Goal: Contribute content: Add original content to the website for others to see

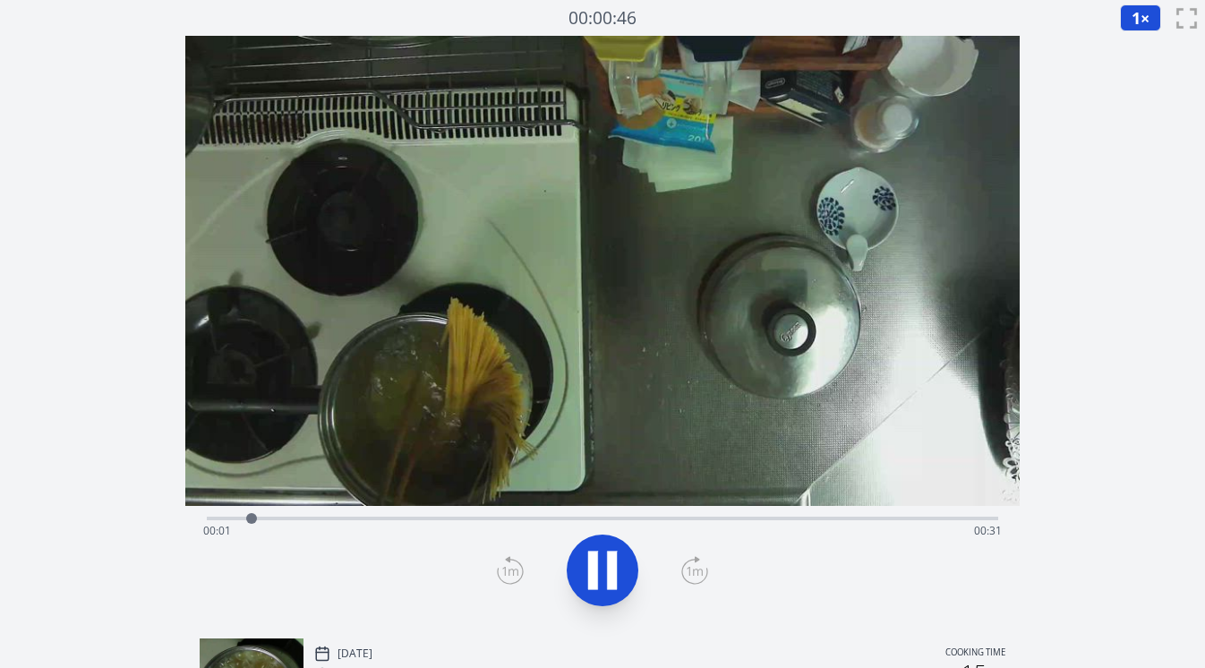
scroll to position [109, 0]
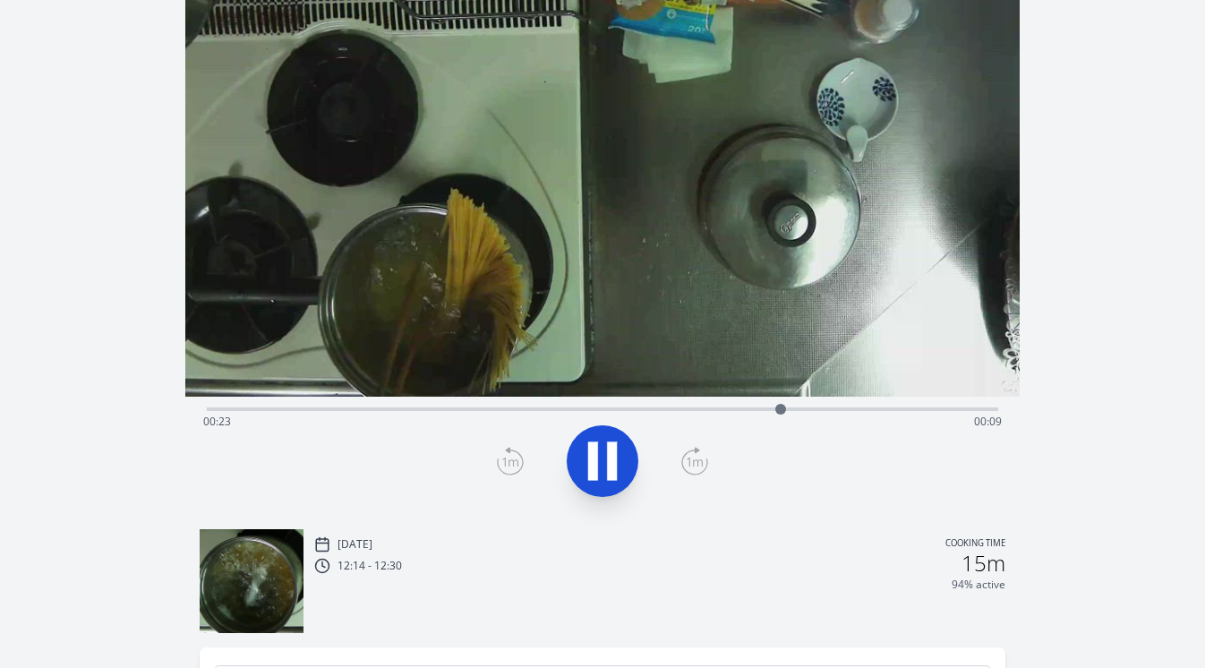
click at [603, 464] on icon at bounding box center [603, 461] width 50 height 50
click at [509, 448] on icon at bounding box center [508, 450] width 4 height 5
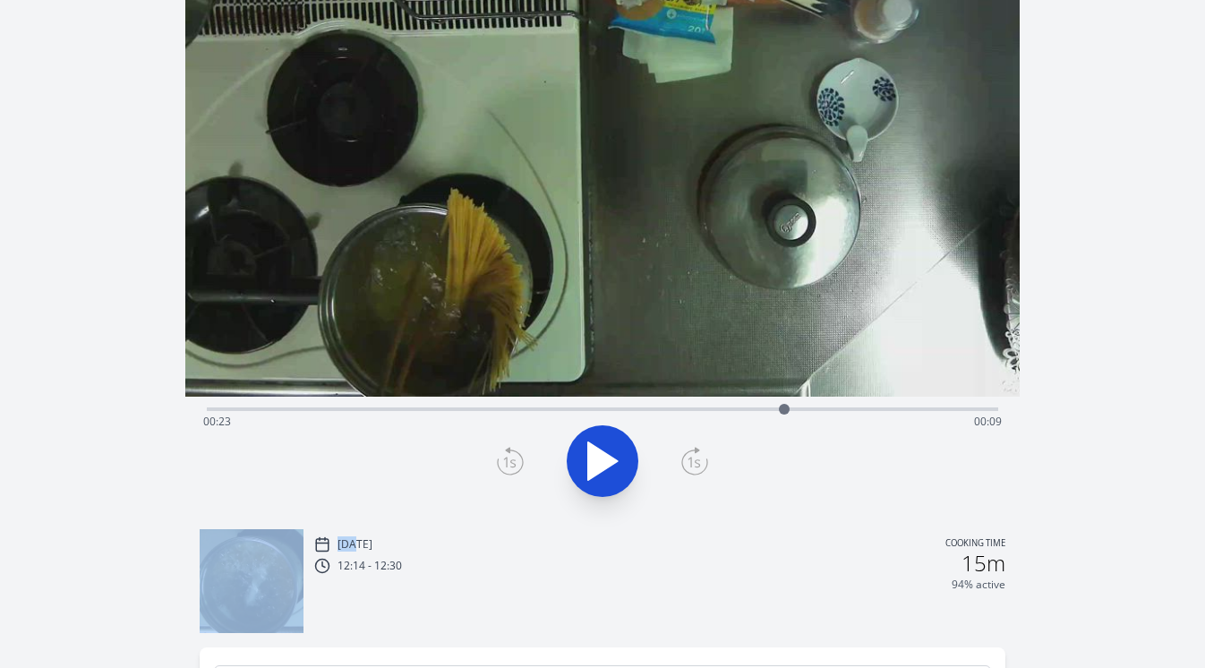
click at [509, 448] on icon at bounding box center [508, 450] width 4 height 5
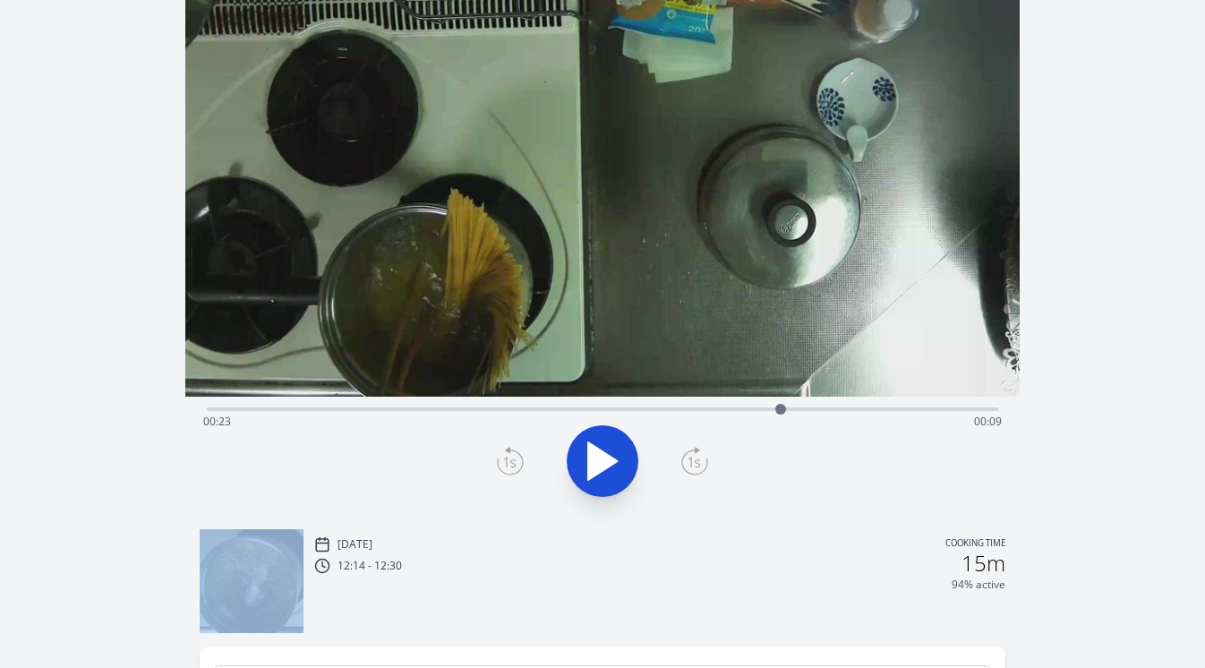
click at [509, 448] on icon at bounding box center [508, 450] width 4 height 5
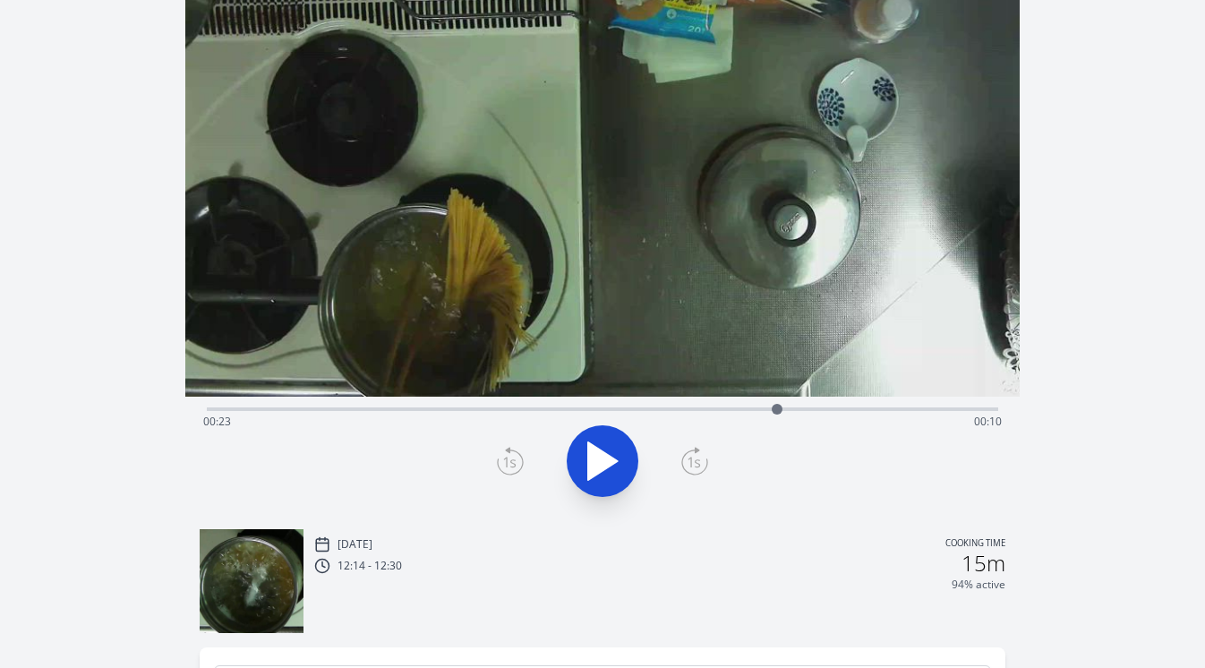
click at [509, 448] on icon at bounding box center [508, 450] width 4 height 5
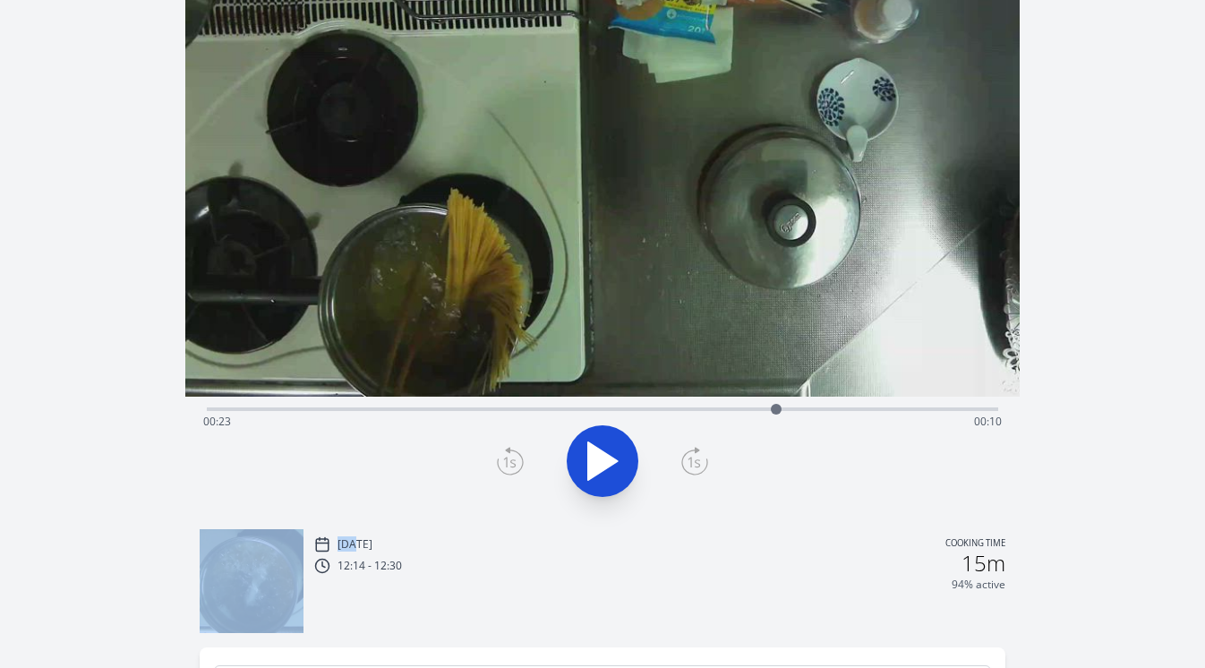
click at [509, 448] on icon at bounding box center [508, 450] width 4 height 5
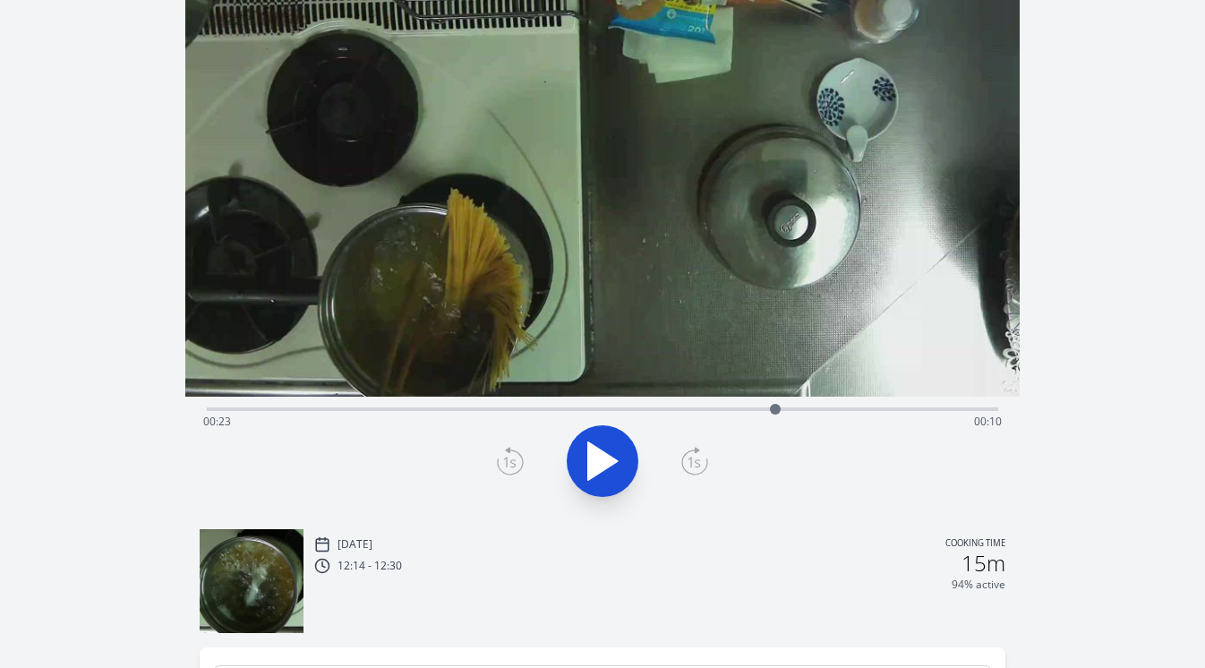
click at [509, 448] on icon at bounding box center [508, 450] width 4 height 5
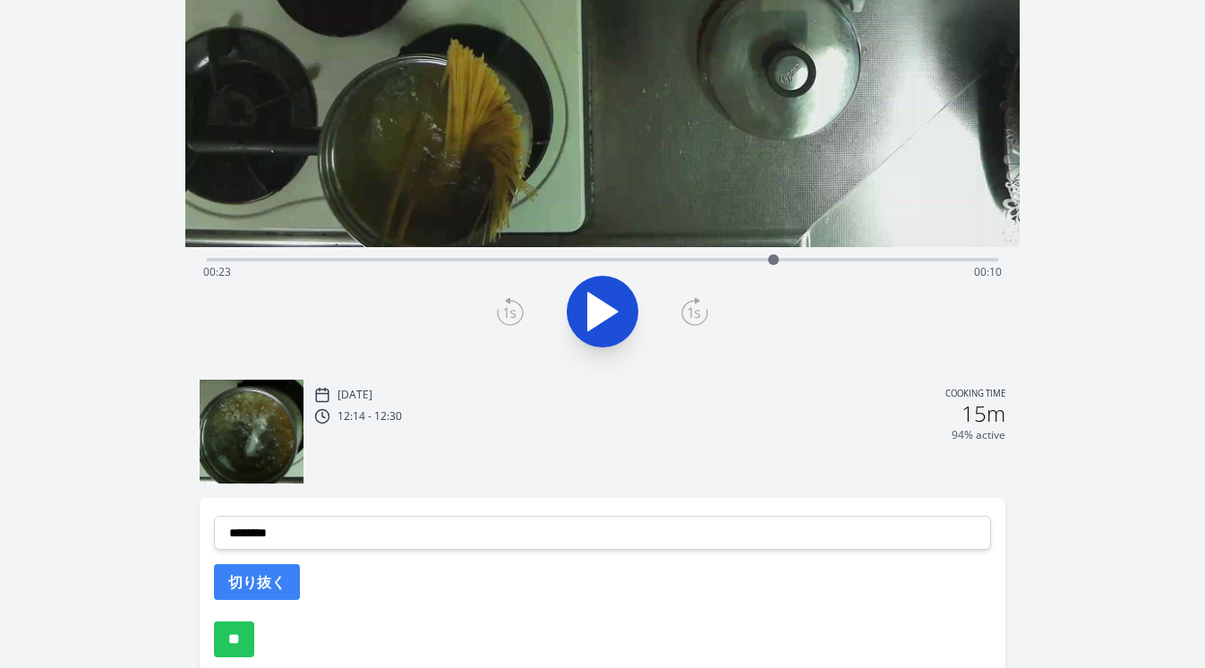
scroll to position [348, 0]
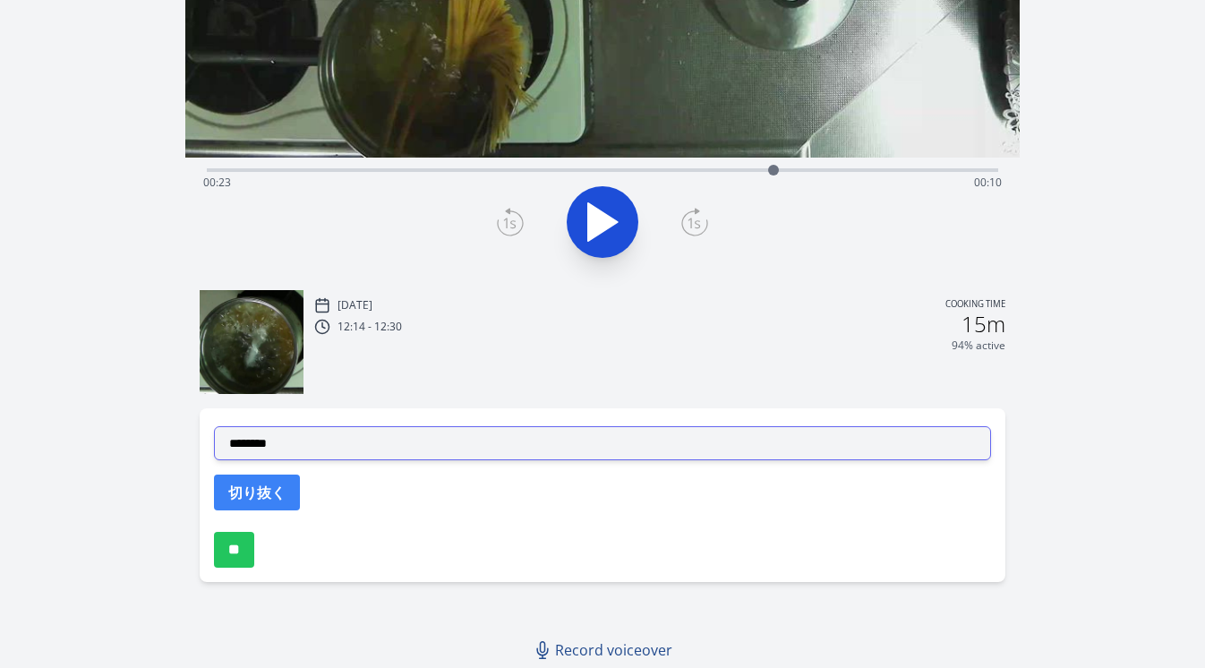
click at [515, 445] on select "**********" at bounding box center [603, 443] width 778 height 34
select select "**********"
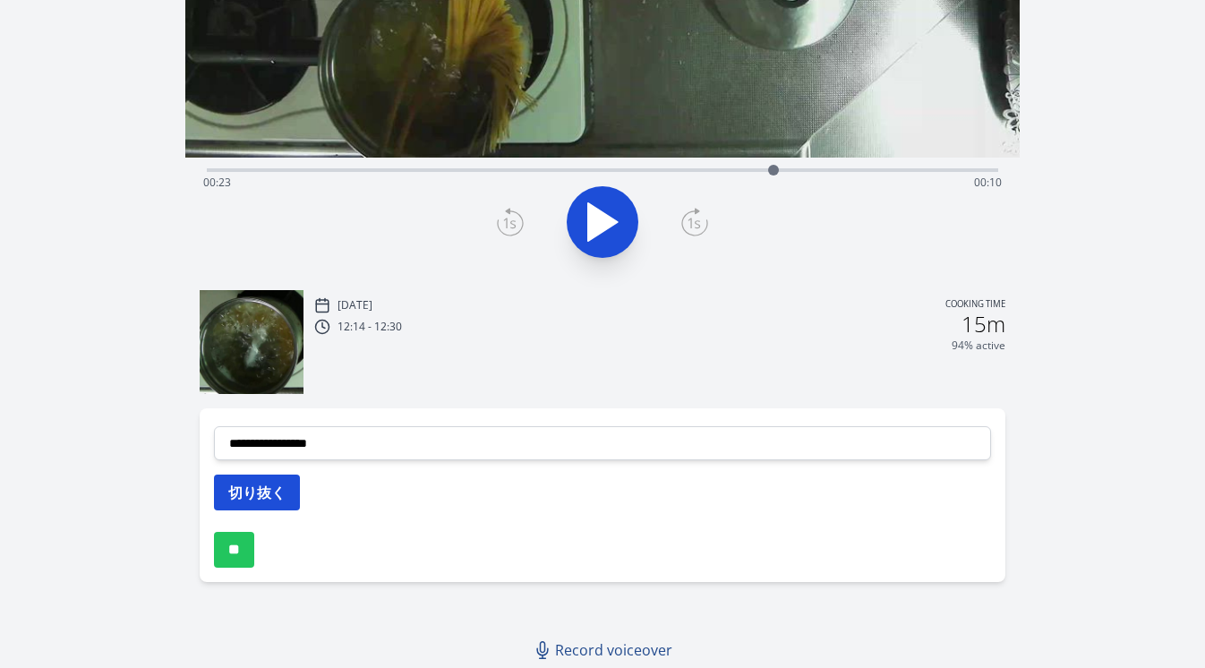
click at [287, 484] on button "切り抜く" at bounding box center [257, 493] width 86 height 36
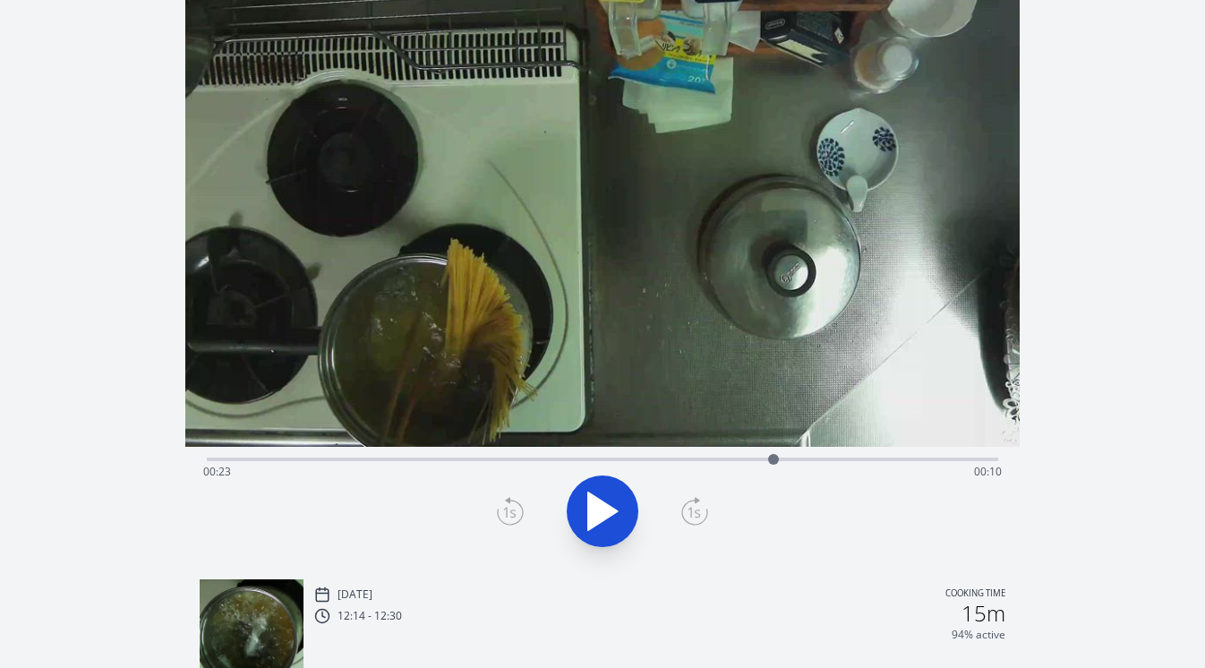
scroll to position [0, 0]
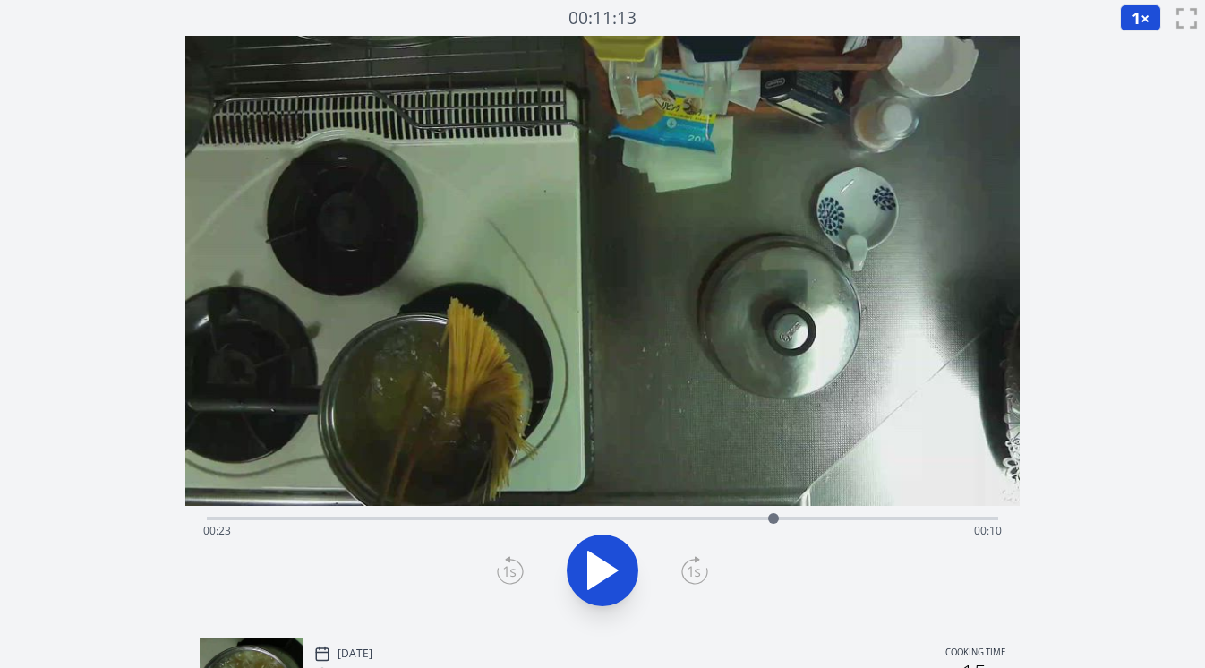
click at [693, 562] on icon at bounding box center [694, 570] width 27 height 29
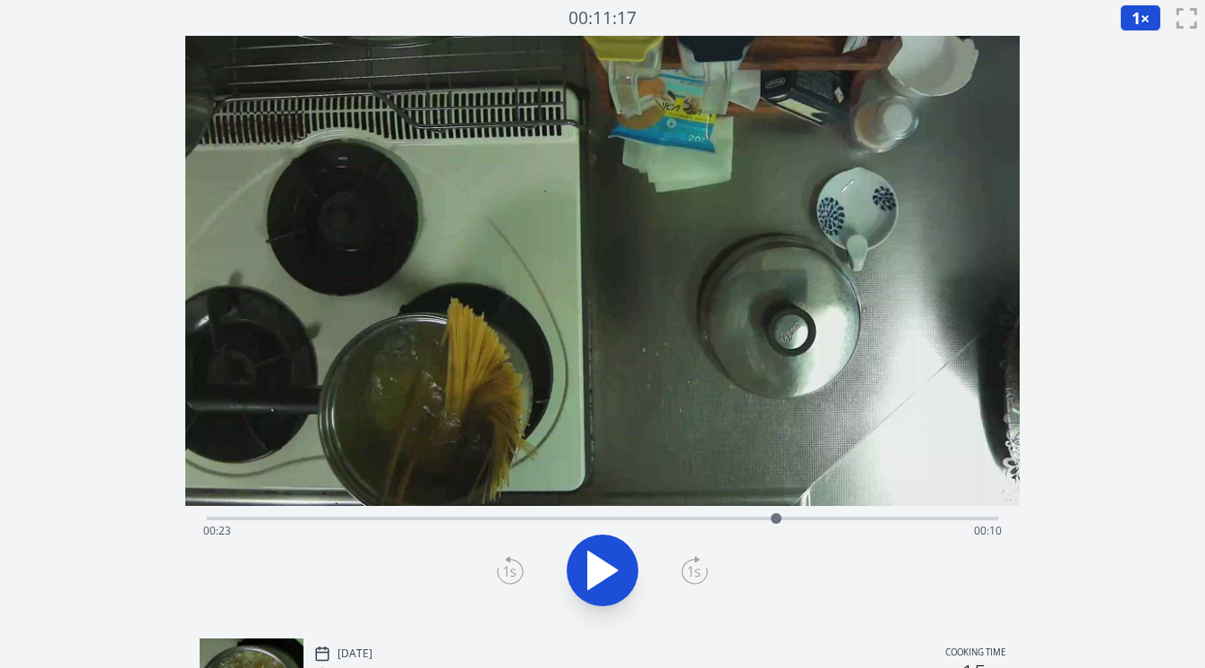
click at [693, 562] on icon at bounding box center [694, 570] width 27 height 29
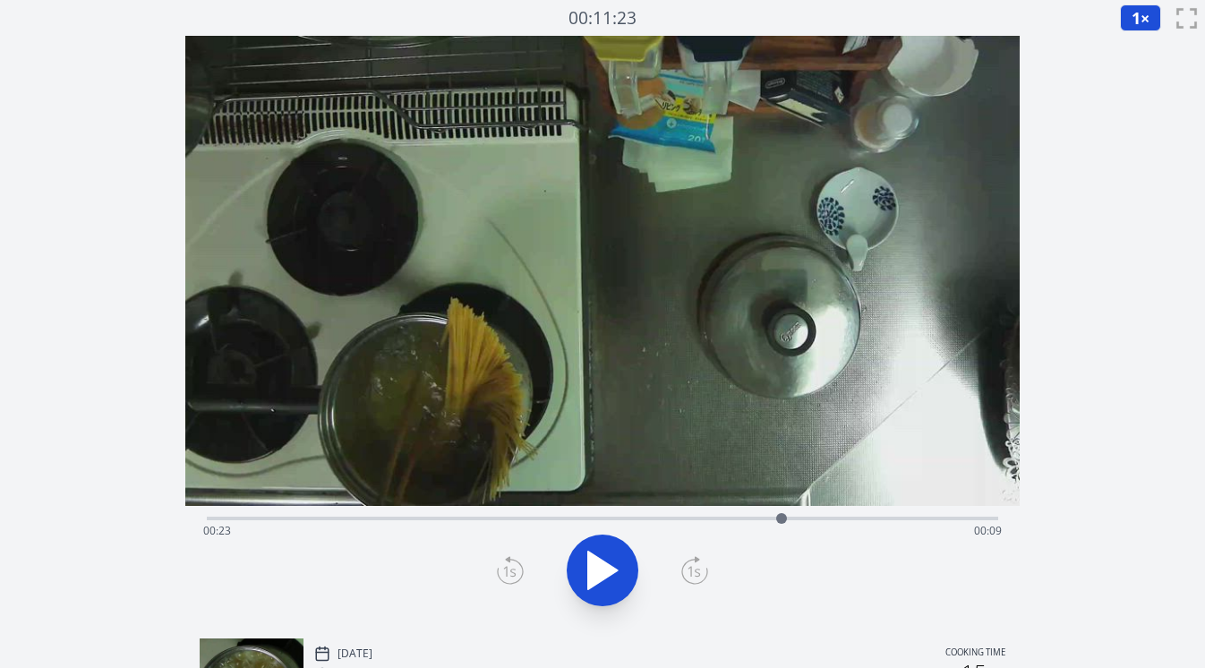
click at [693, 562] on icon at bounding box center [694, 570] width 27 height 29
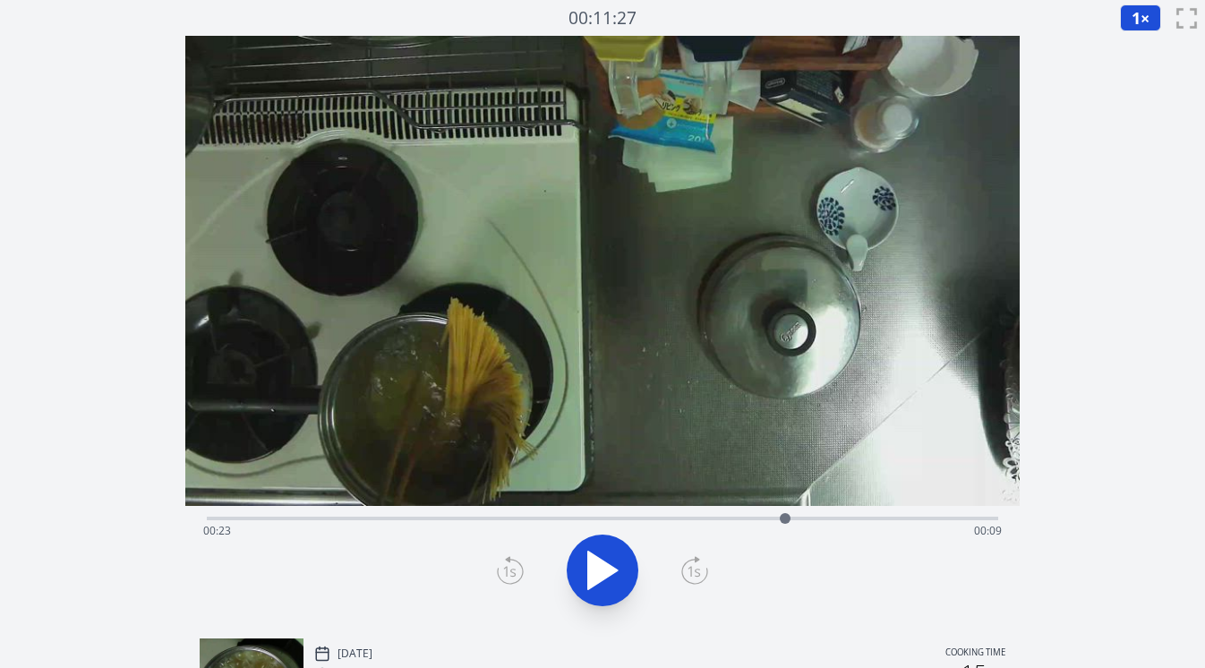
click at [693, 562] on icon at bounding box center [694, 570] width 27 height 29
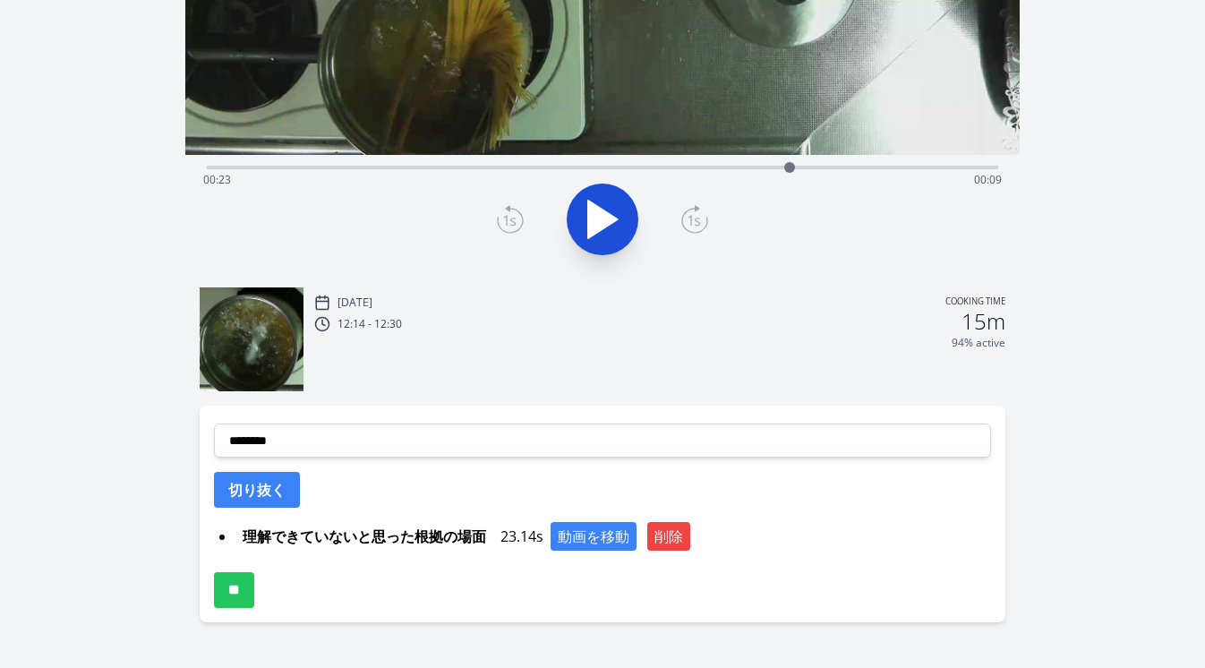
scroll to position [387, 0]
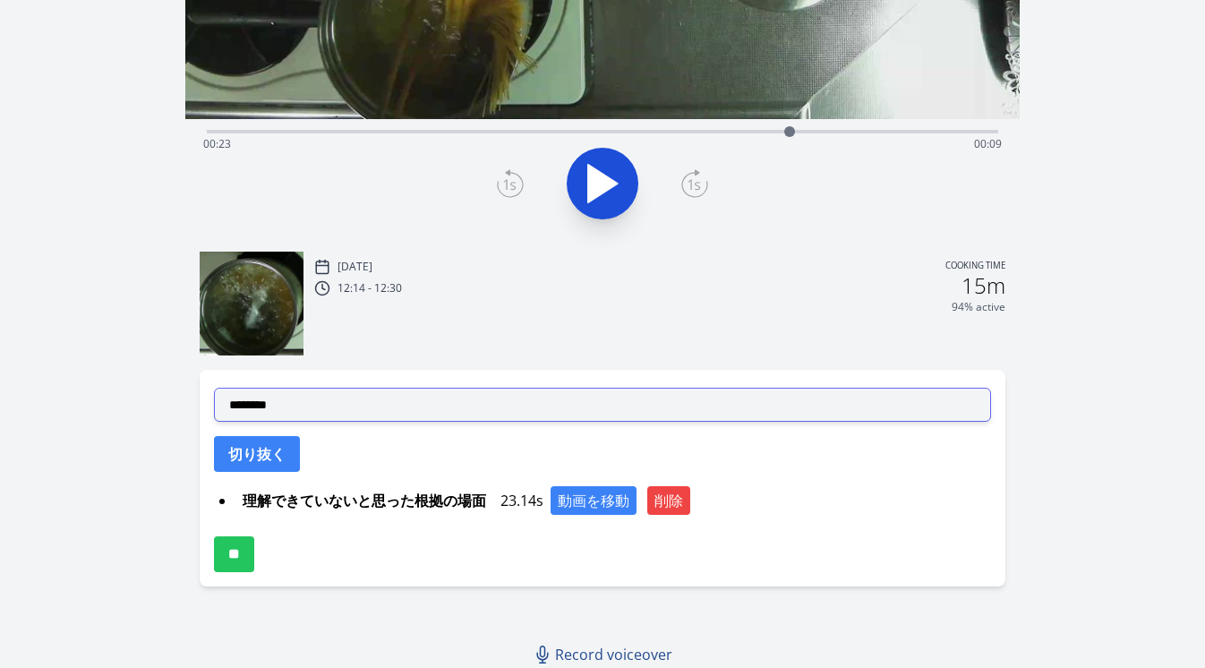
click at [468, 394] on select "**********" at bounding box center [603, 405] width 778 height 34
select select "**********"
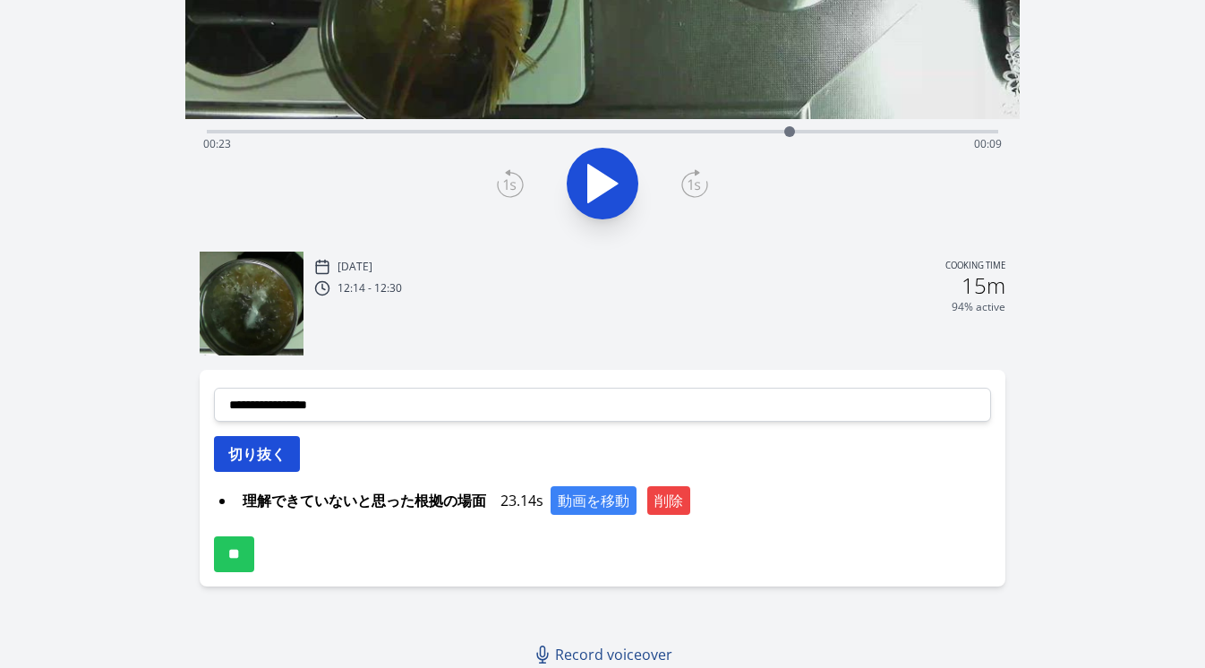
click at [280, 452] on button "切り抜く" at bounding box center [257, 454] width 86 height 36
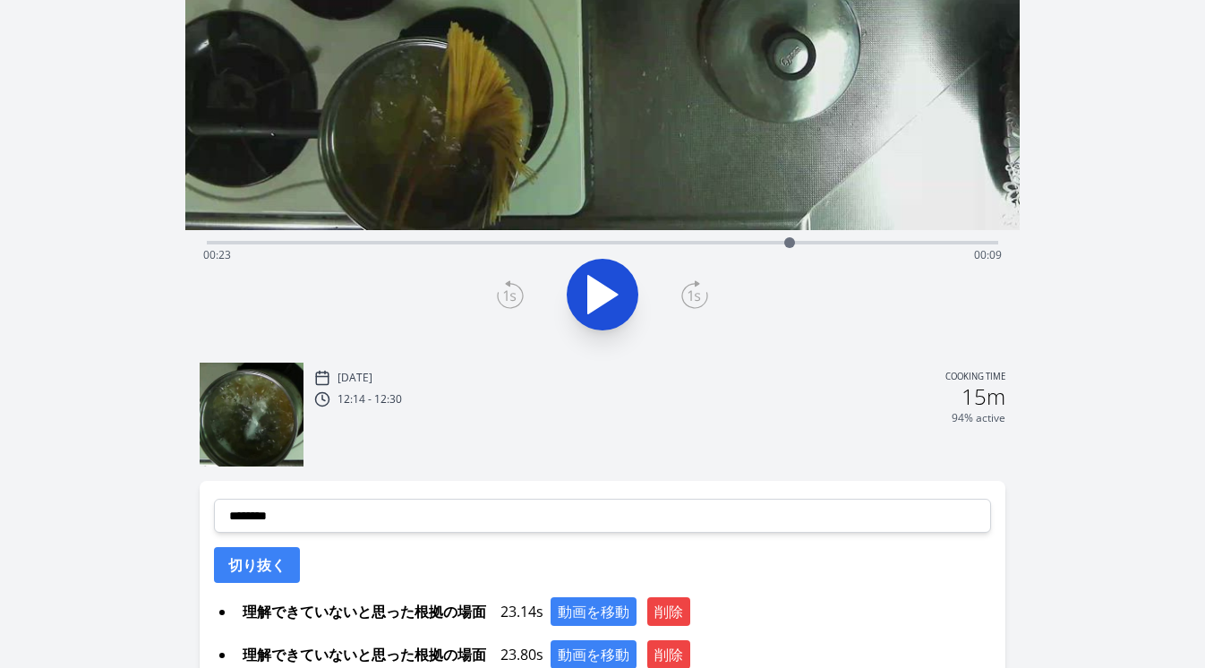
scroll to position [273, 0]
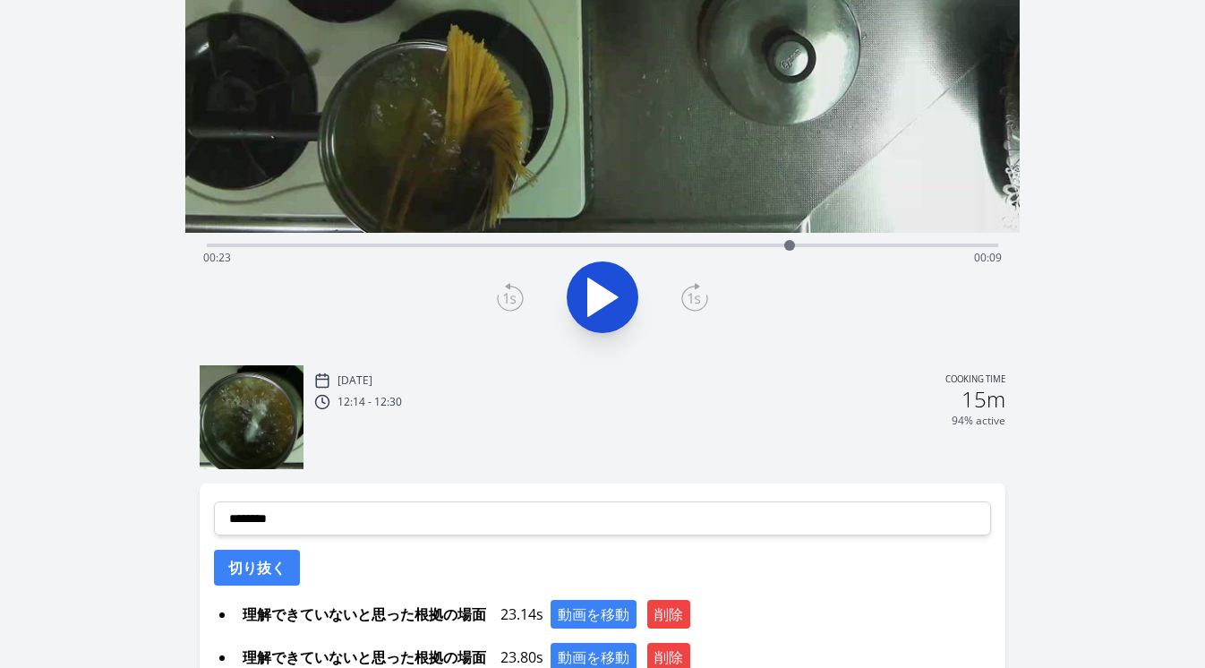
click at [501, 299] on icon at bounding box center [510, 297] width 27 height 29
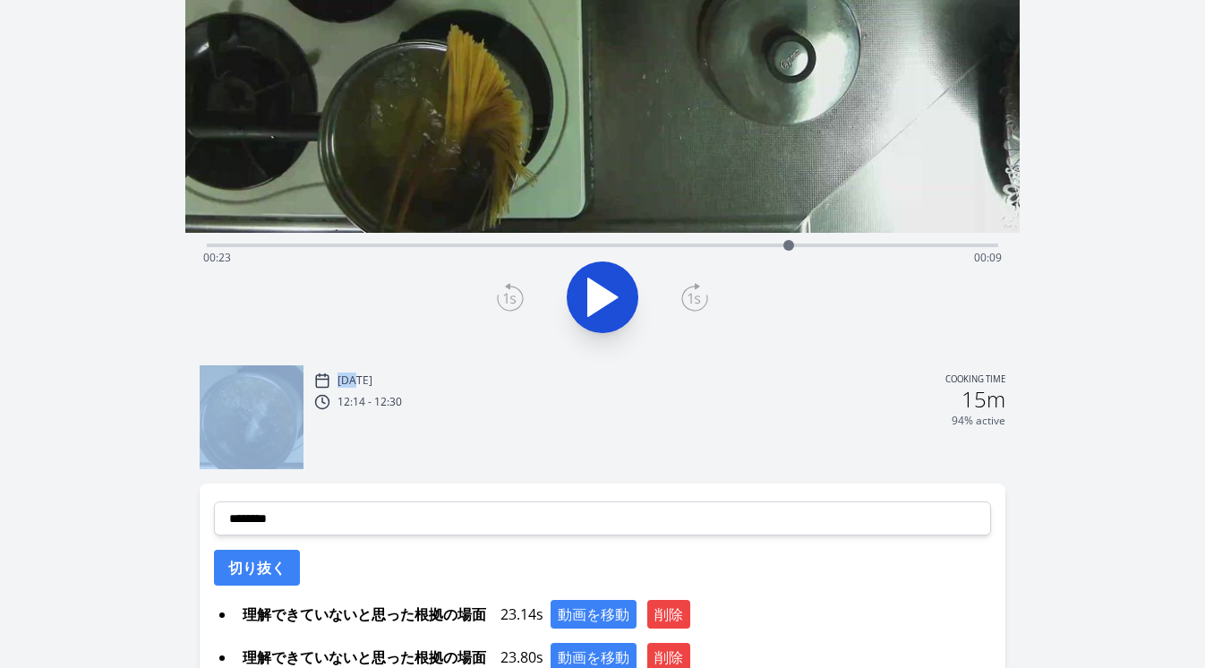
click at [501, 299] on icon at bounding box center [510, 297] width 27 height 29
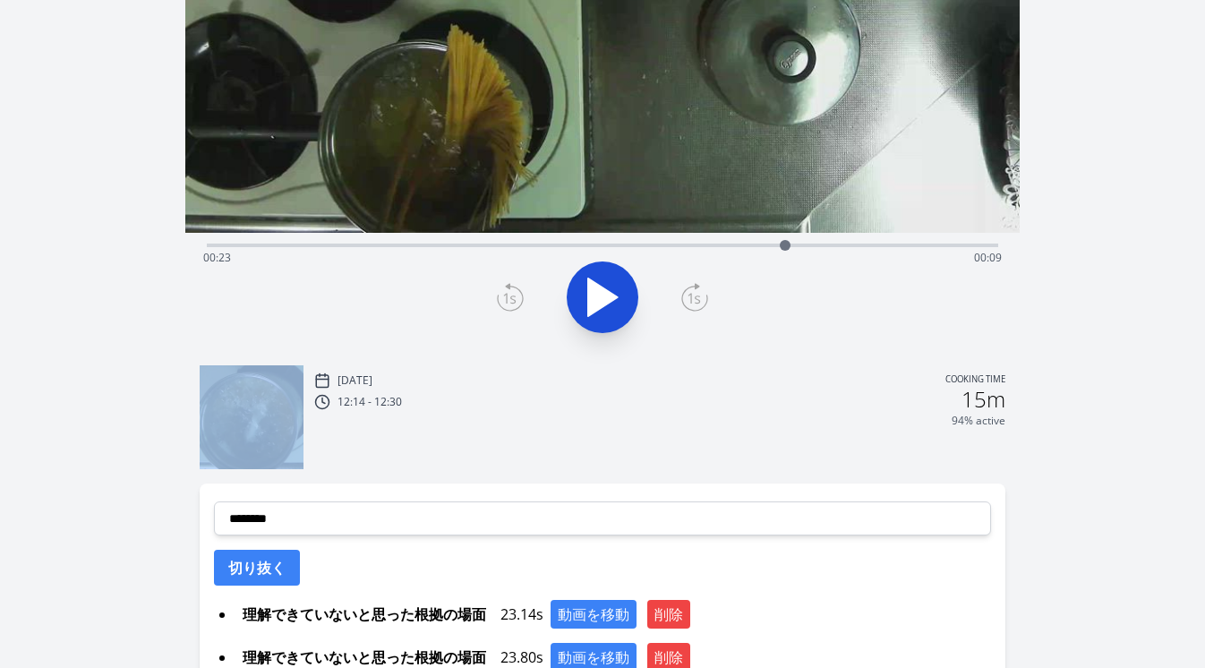
click at [501, 299] on icon at bounding box center [510, 297] width 27 height 29
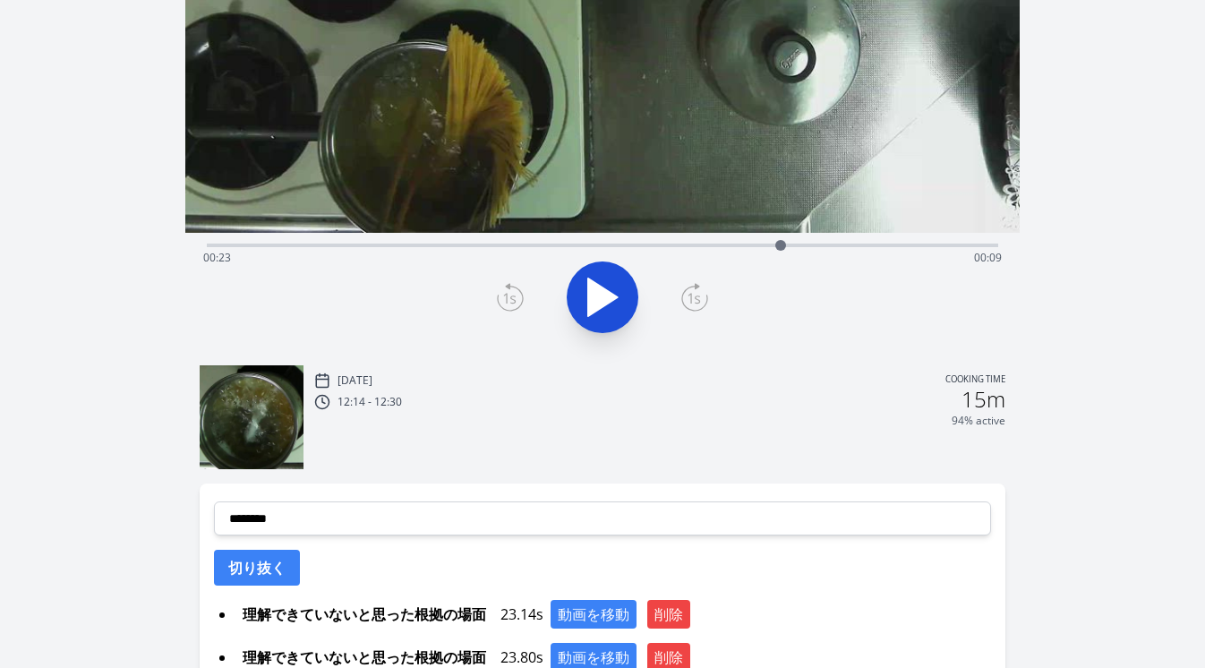
click at [501, 299] on icon at bounding box center [510, 297] width 27 height 29
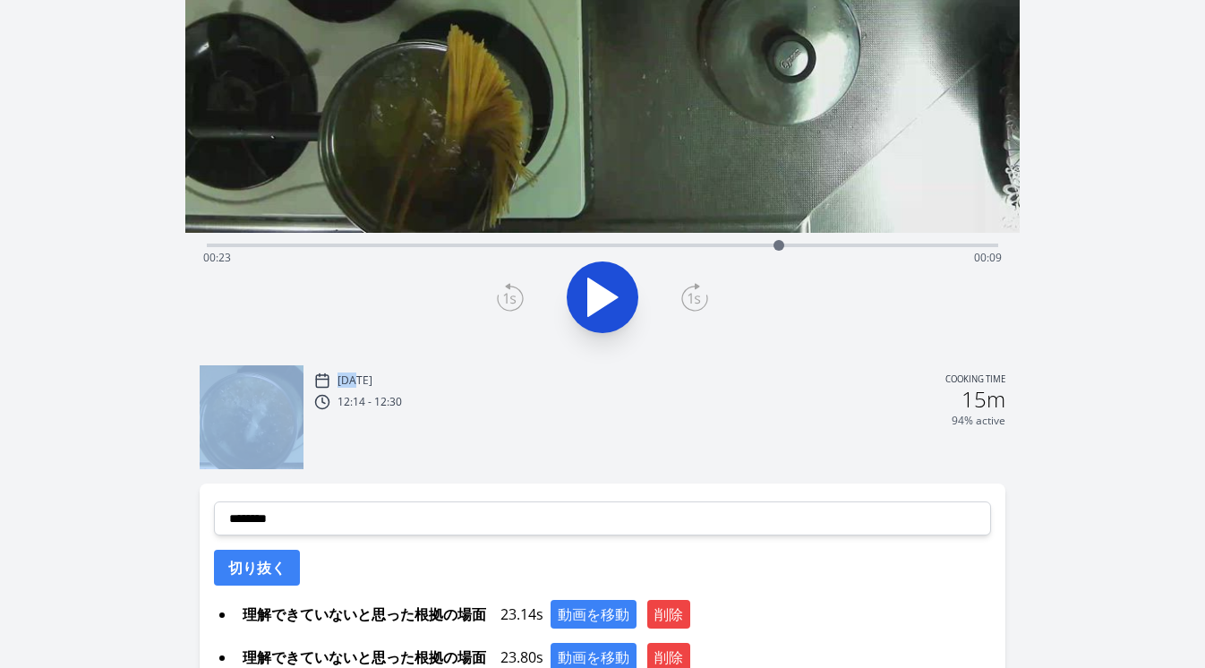
click at [501, 299] on icon at bounding box center [510, 297] width 27 height 29
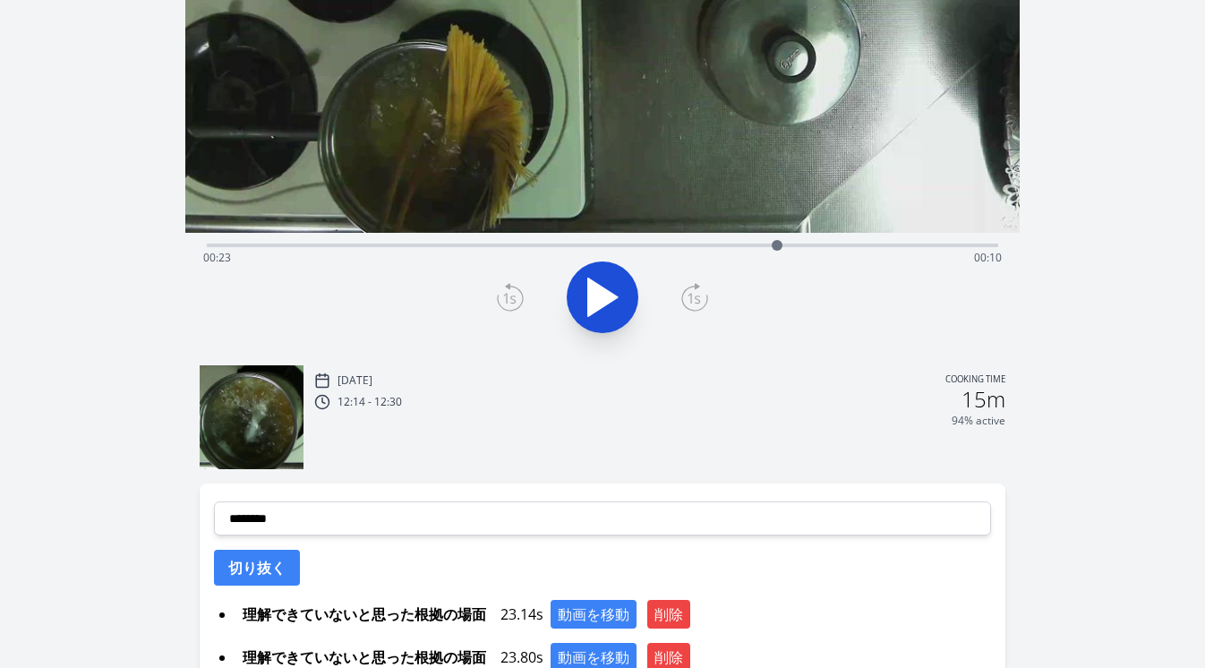
click at [501, 299] on icon at bounding box center [510, 297] width 27 height 29
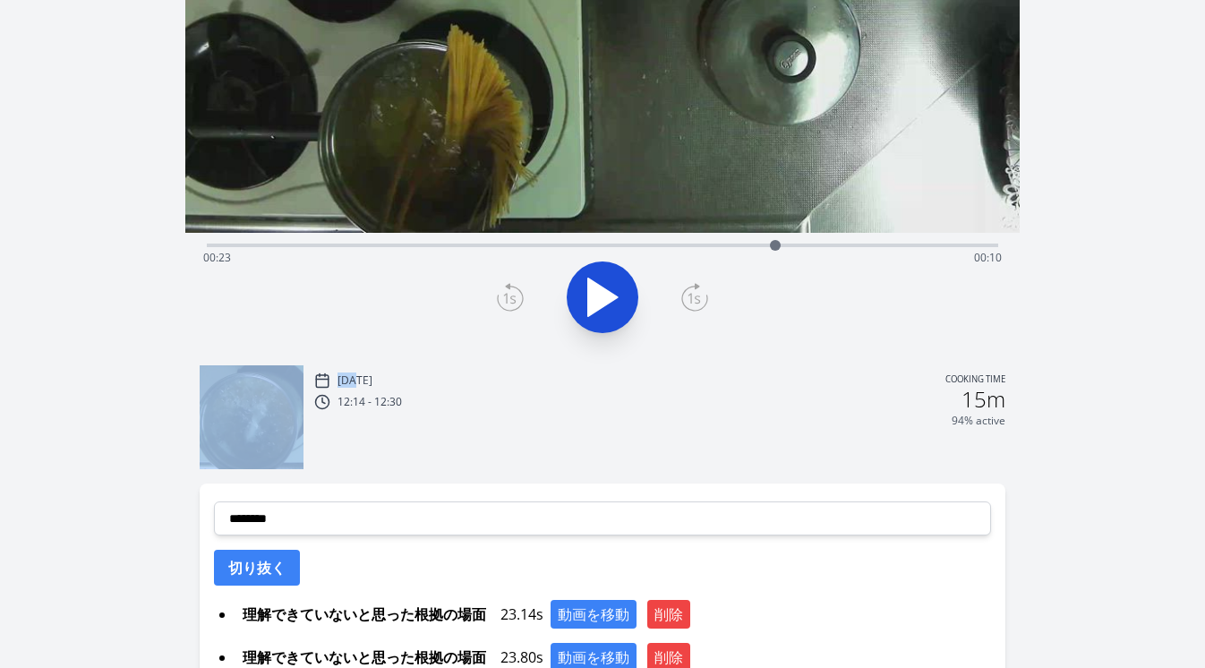
click at [501, 299] on icon at bounding box center [510, 297] width 27 height 29
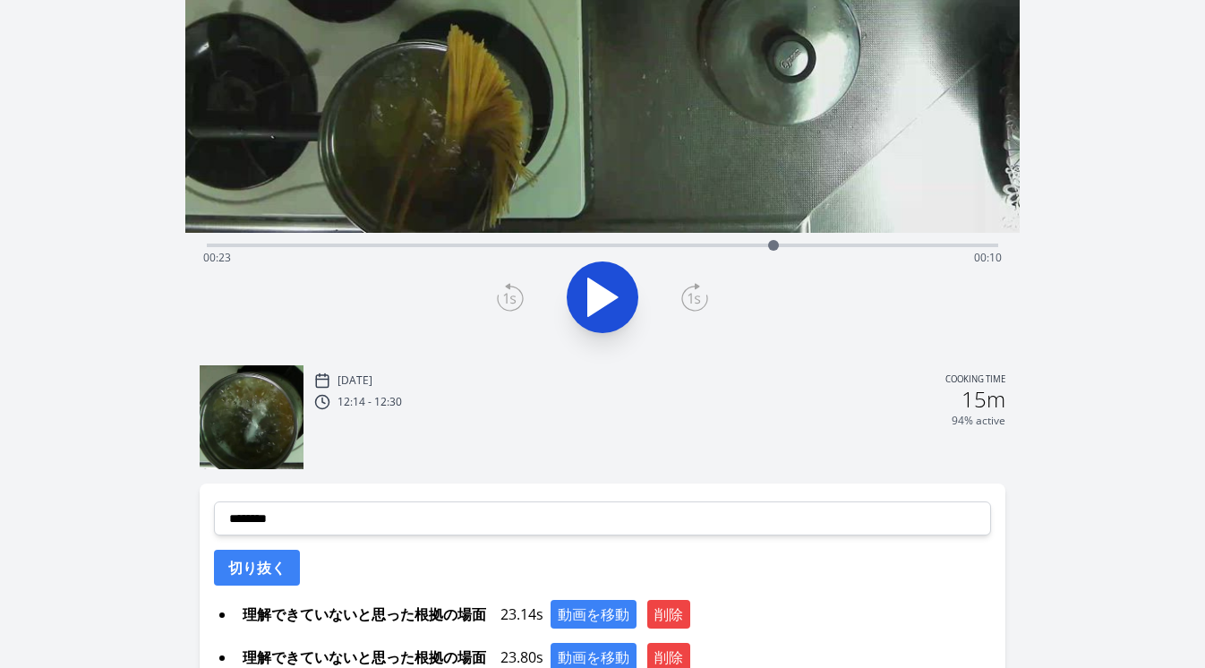
click at [704, 300] on icon at bounding box center [694, 297] width 27 height 29
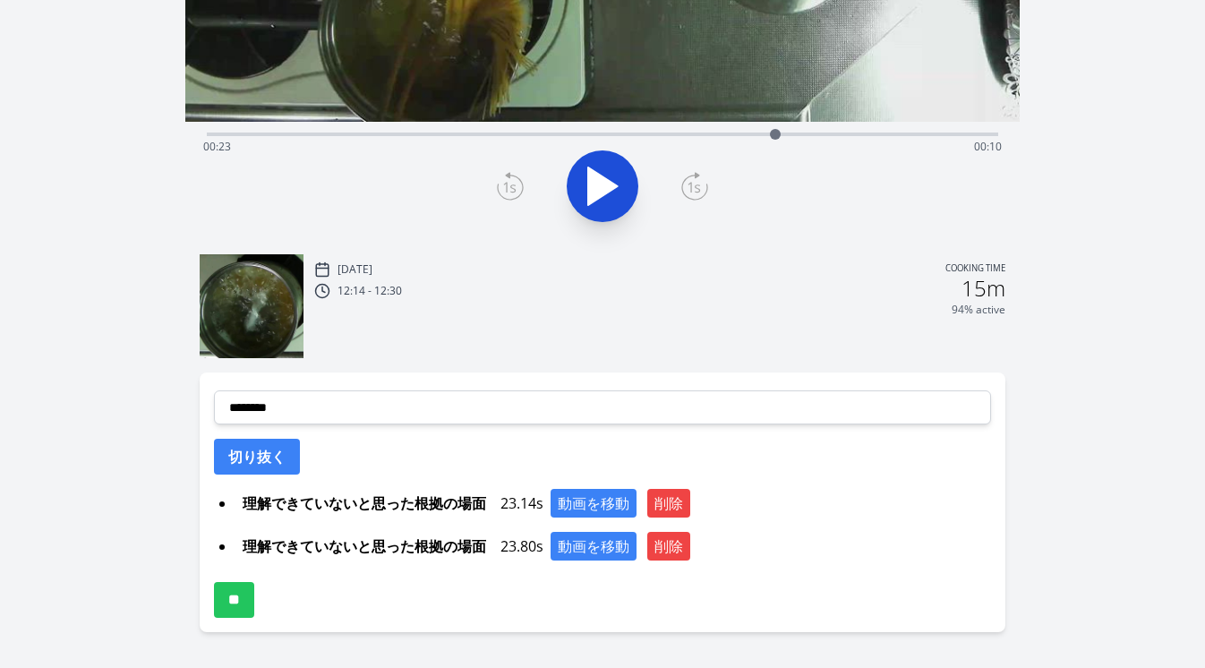
scroll to position [434, 0]
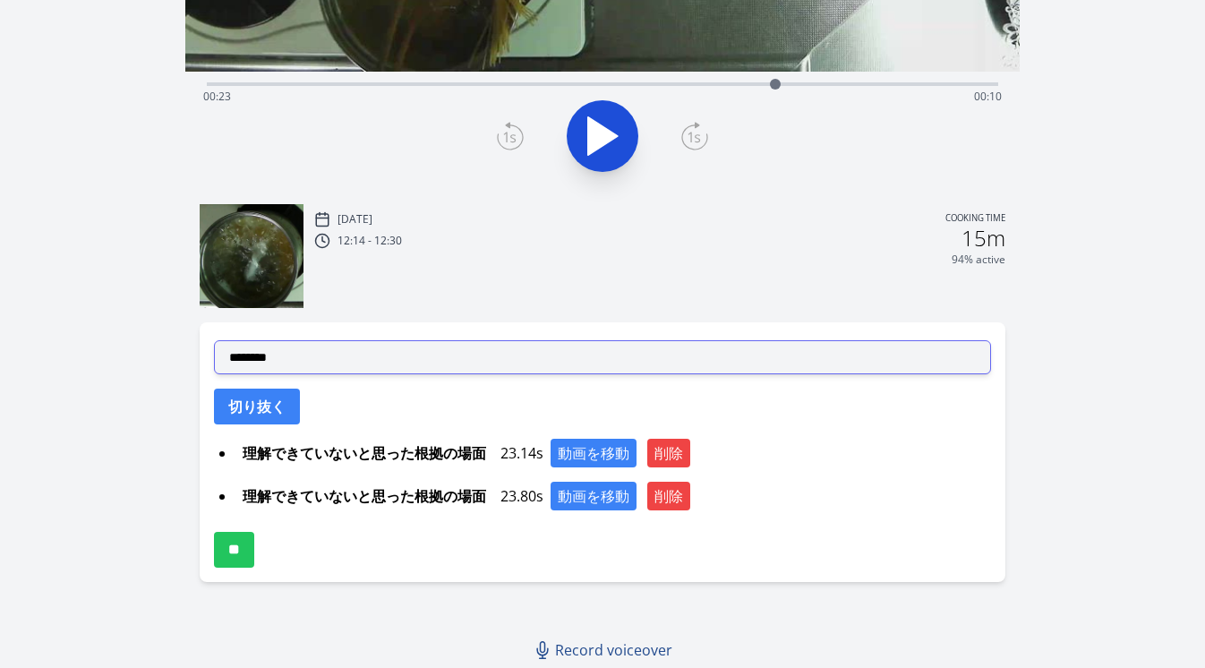
click at [513, 359] on select "**********" at bounding box center [603, 357] width 778 height 34
select select "**********"
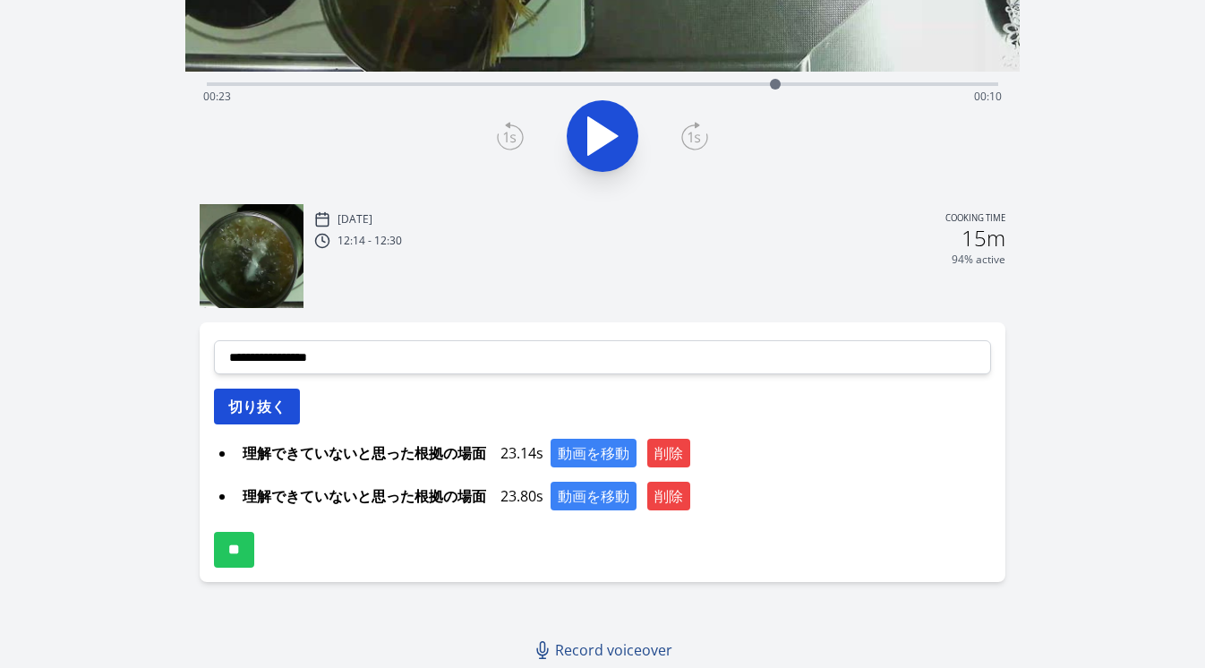
click at [285, 411] on button "切り抜く" at bounding box center [257, 407] width 86 height 36
select select
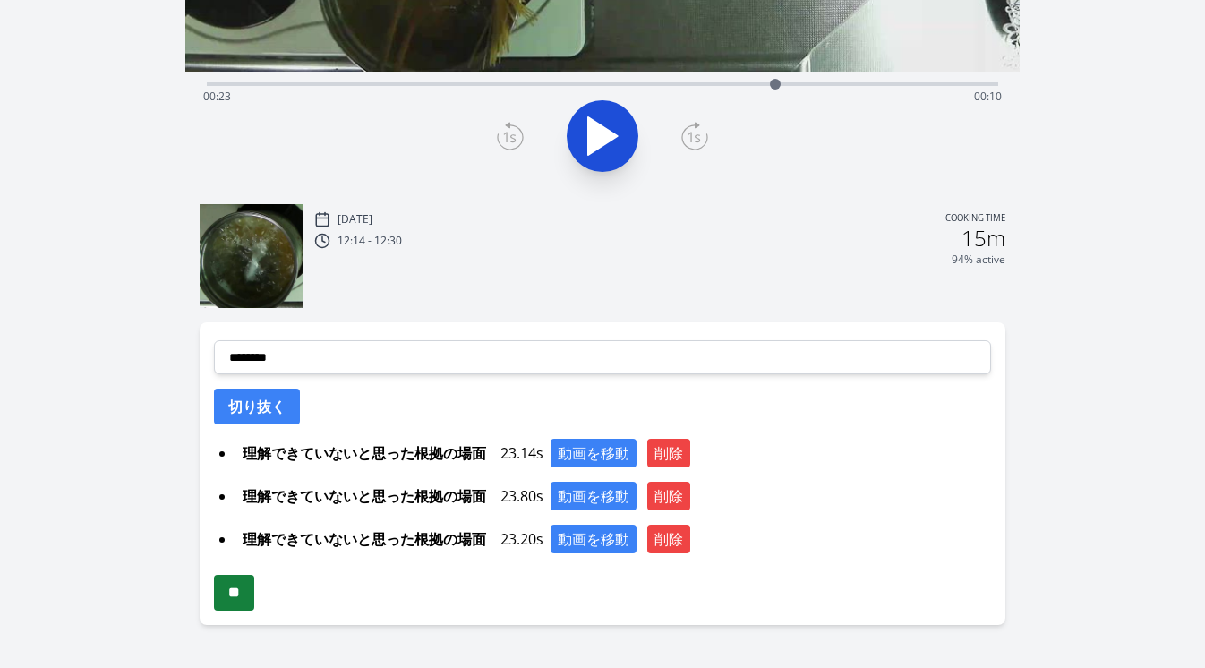
click at [254, 604] on input "**" at bounding box center [234, 593] width 40 height 36
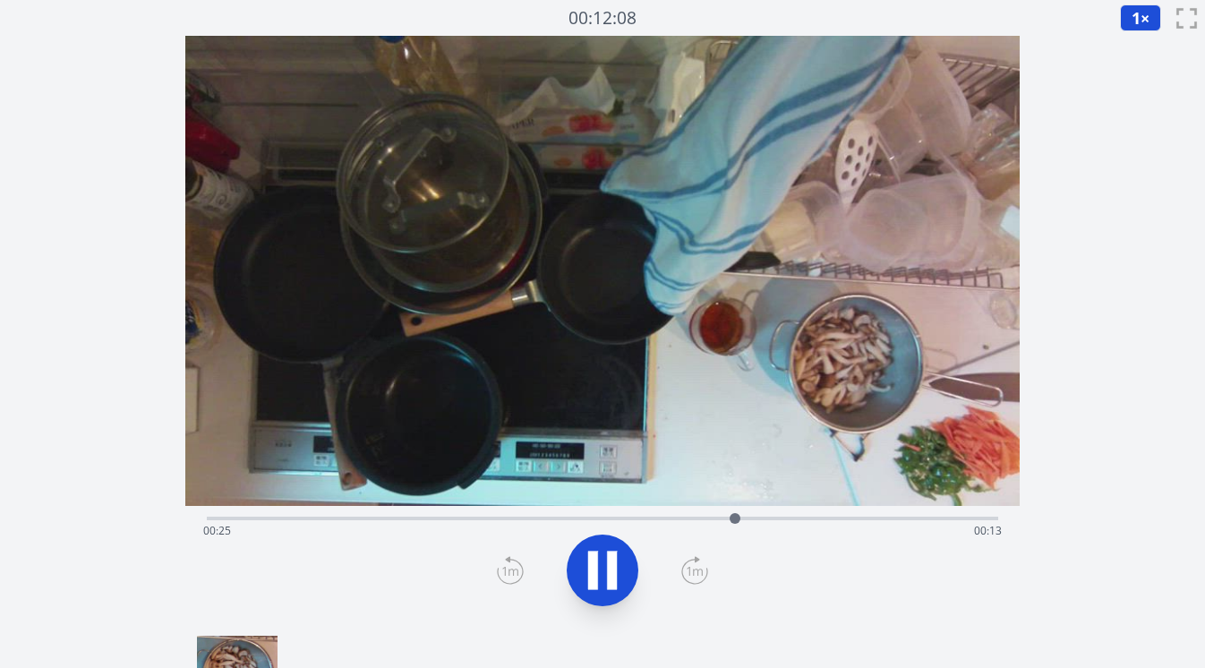
click at [235, 519] on div "経過時間: 00:25 残り時間: 00:13" at bounding box center [603, 531] width 800 height 29
click at [602, 565] on icon at bounding box center [603, 570] width 50 height 50
click at [602, 565] on icon at bounding box center [603, 571] width 30 height 38
click at [602, 565] on icon at bounding box center [603, 570] width 50 height 50
click at [602, 565] on icon at bounding box center [603, 571] width 30 height 38
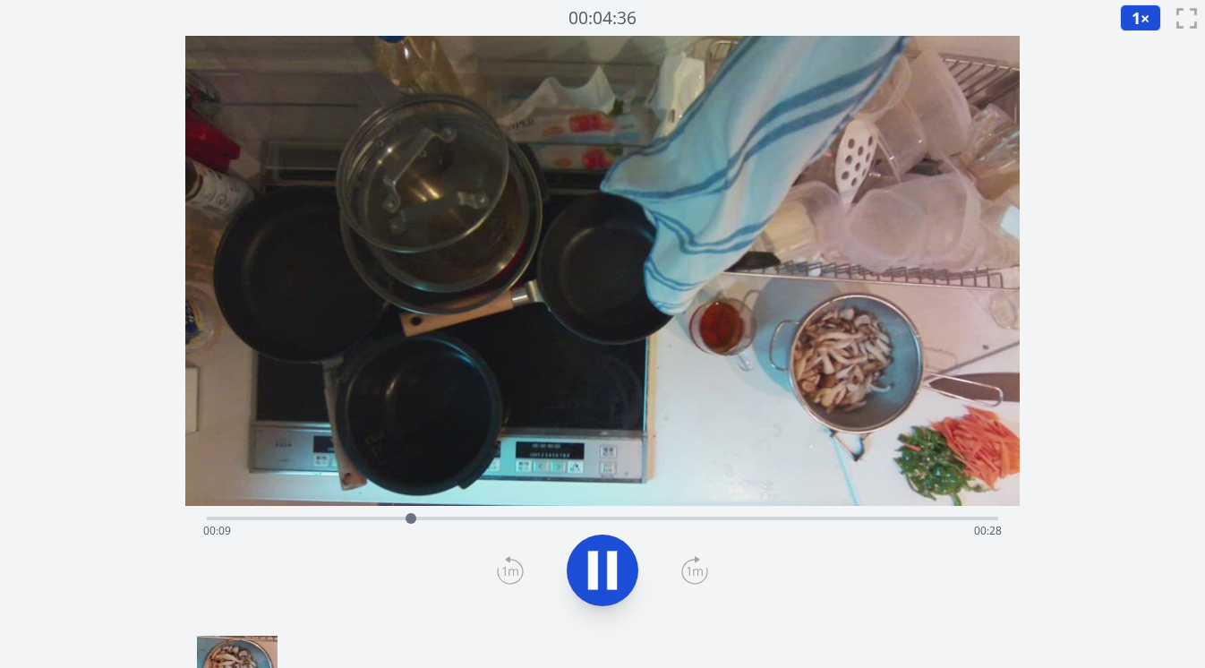
click at [602, 565] on icon at bounding box center [603, 570] width 50 height 50
click at [689, 562] on icon at bounding box center [694, 570] width 27 height 29
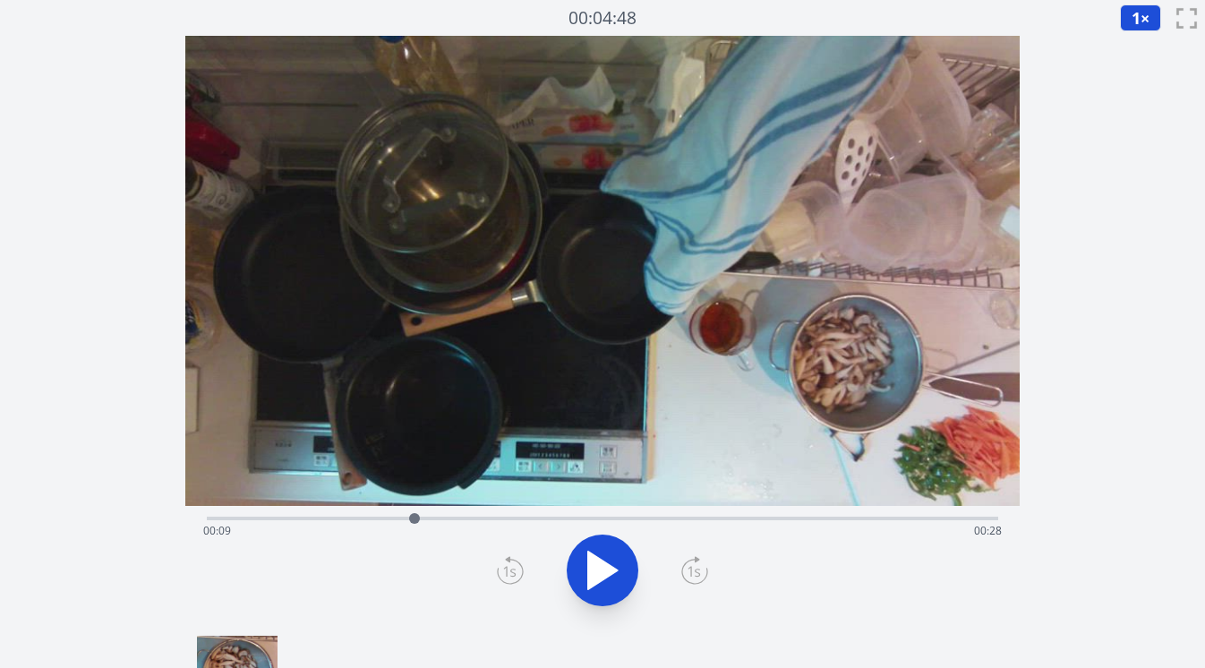
click at [689, 562] on icon at bounding box center [694, 570] width 27 height 29
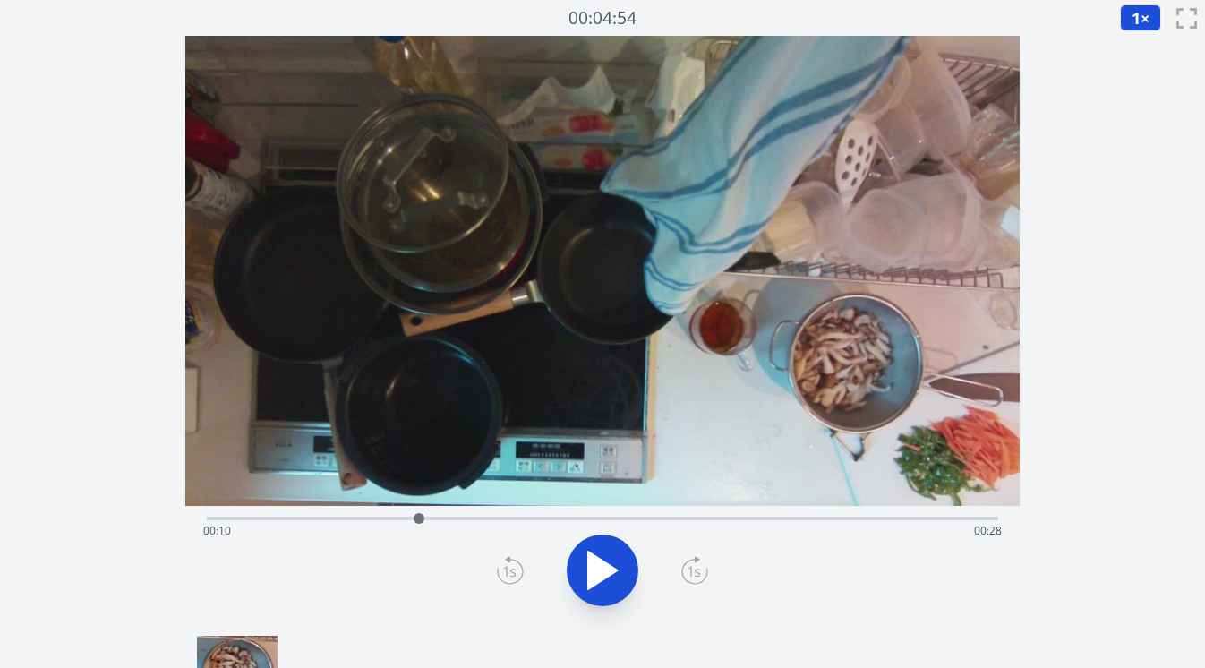
click at [689, 562] on icon at bounding box center [694, 570] width 27 height 29
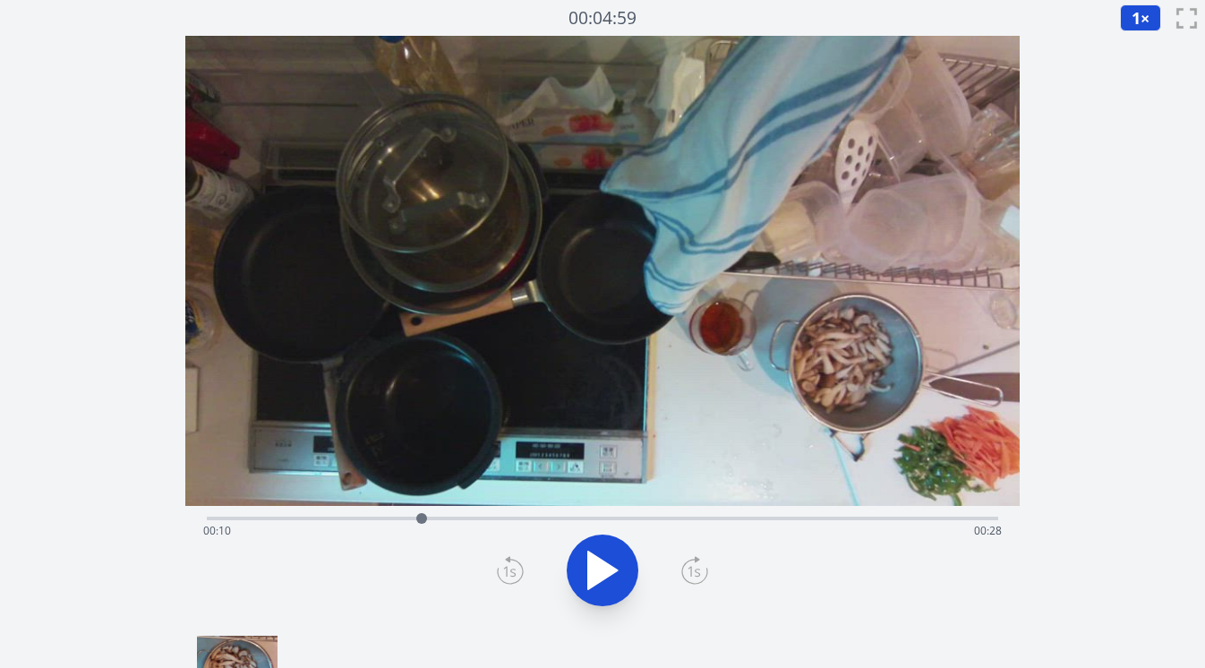
click at [689, 562] on icon at bounding box center [694, 570] width 27 height 29
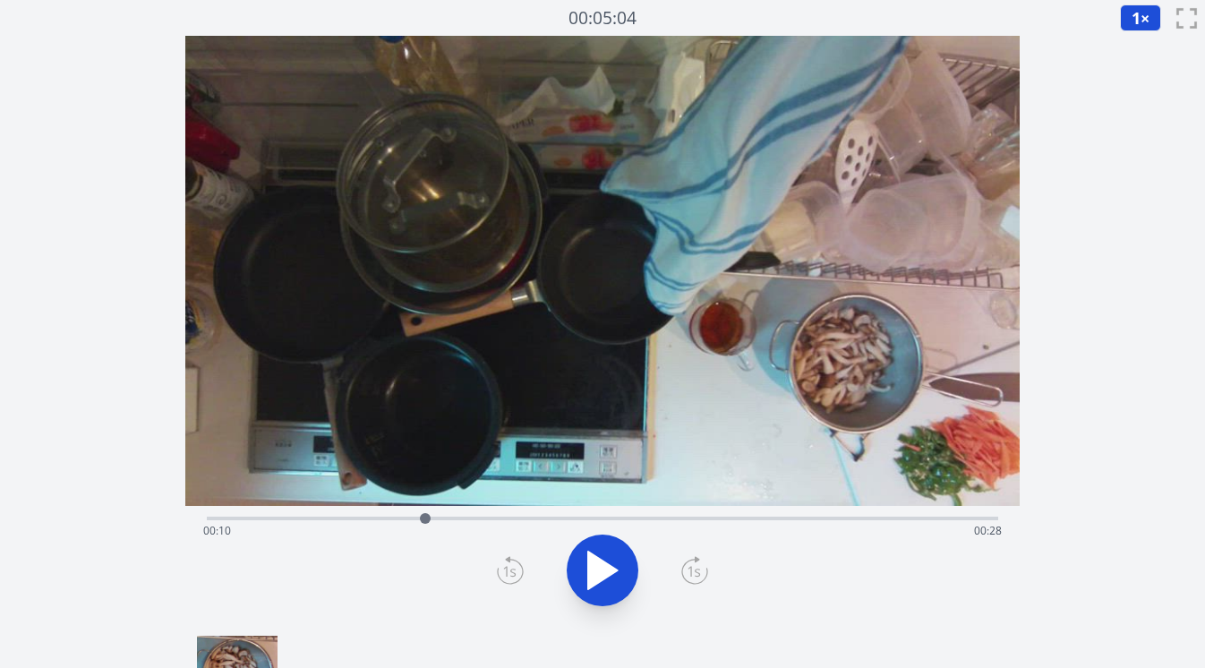
click at [689, 562] on icon at bounding box center [694, 570] width 27 height 29
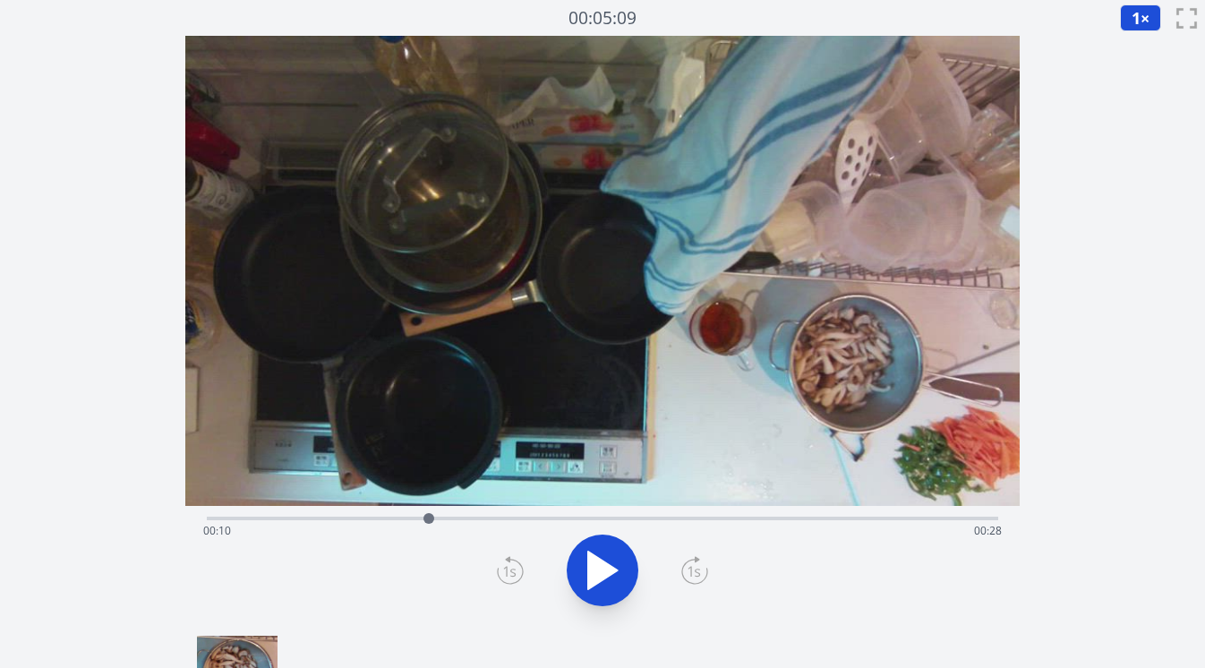
click at [689, 562] on icon at bounding box center [694, 570] width 27 height 29
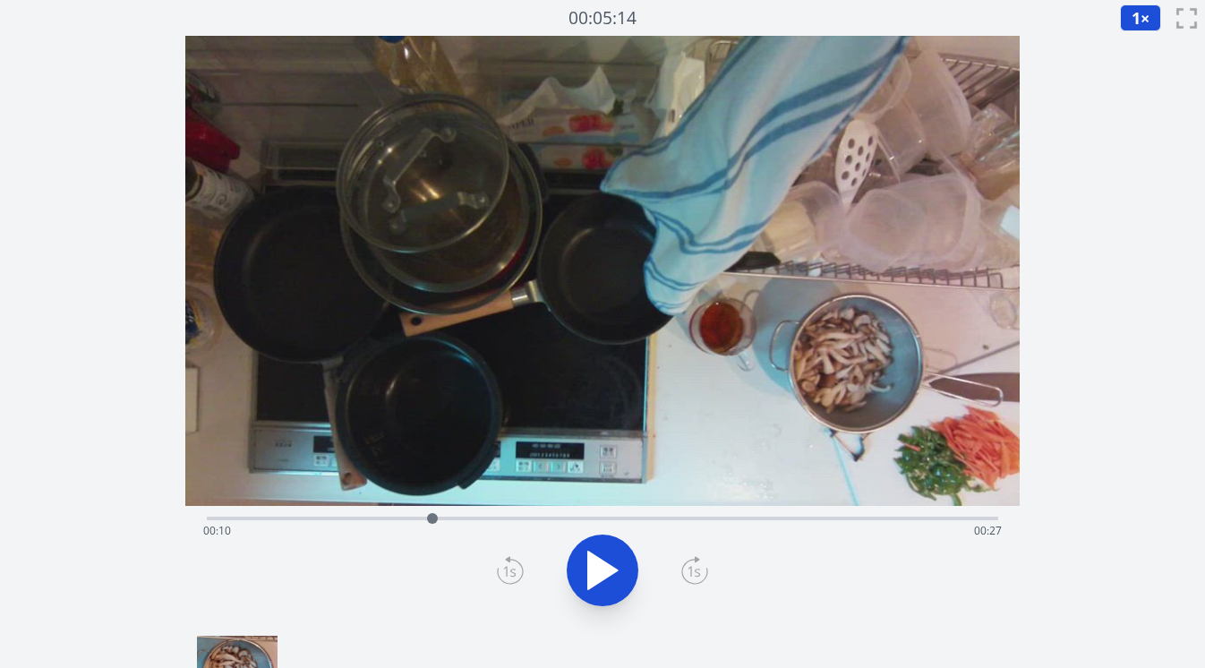
click at [689, 562] on icon at bounding box center [694, 570] width 27 height 29
click at [518, 569] on icon at bounding box center [510, 570] width 27 height 29
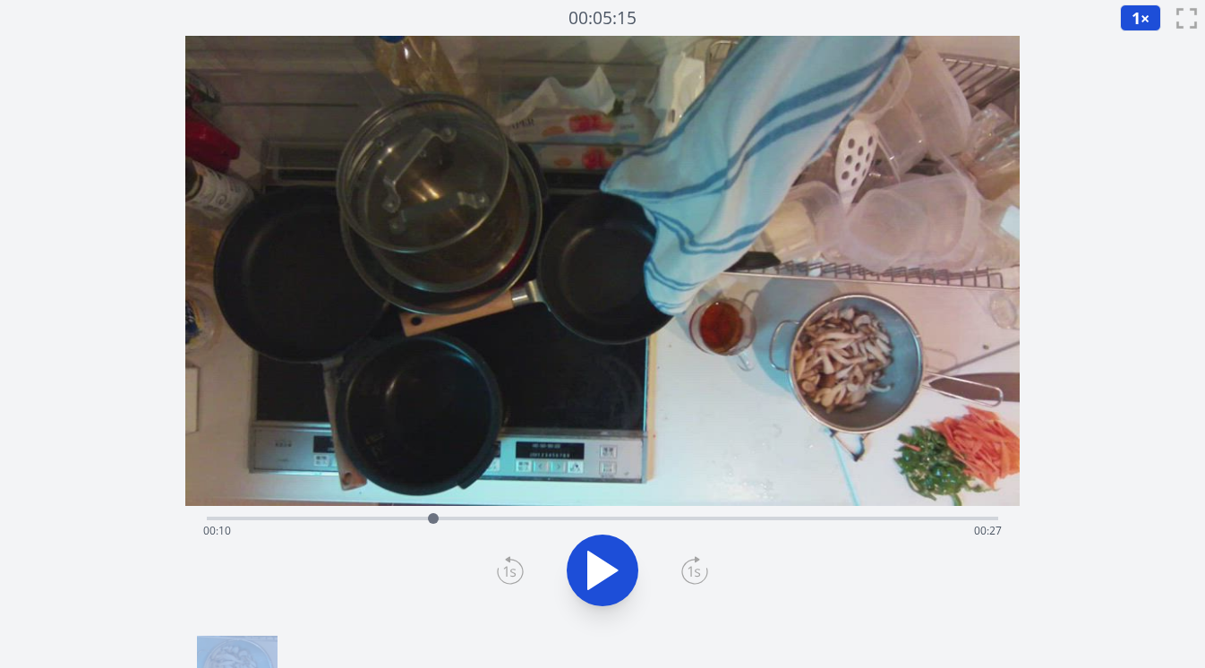
click at [518, 569] on icon at bounding box center [510, 570] width 27 height 29
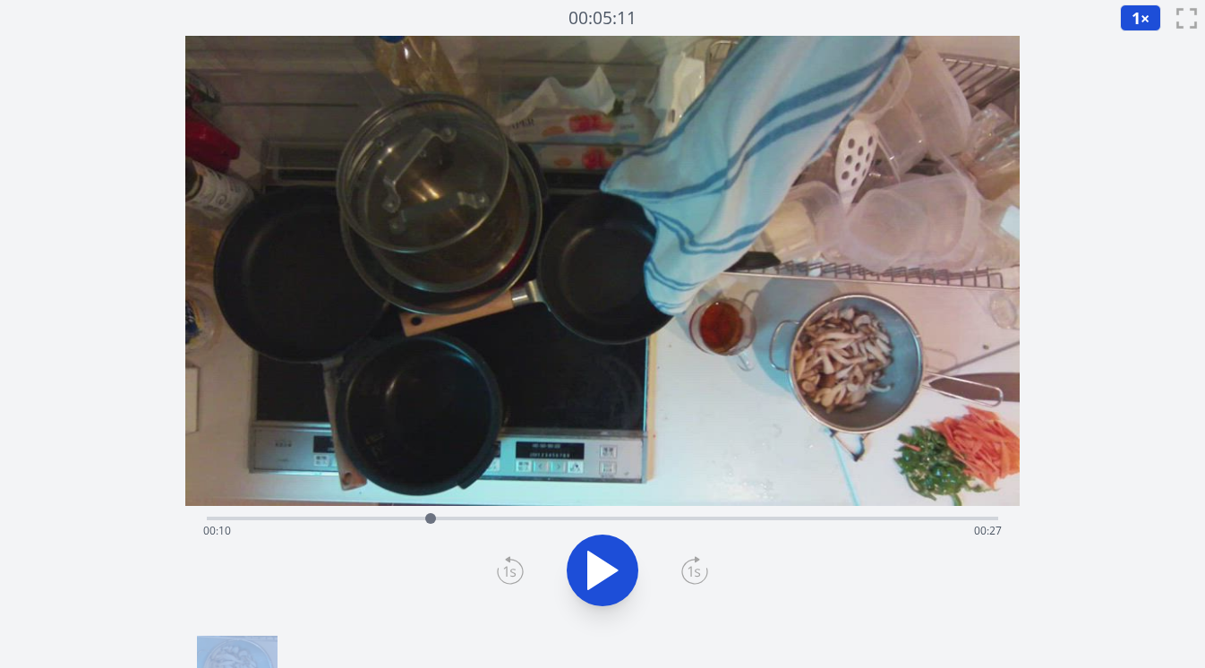
click at [518, 569] on icon at bounding box center [510, 570] width 27 height 29
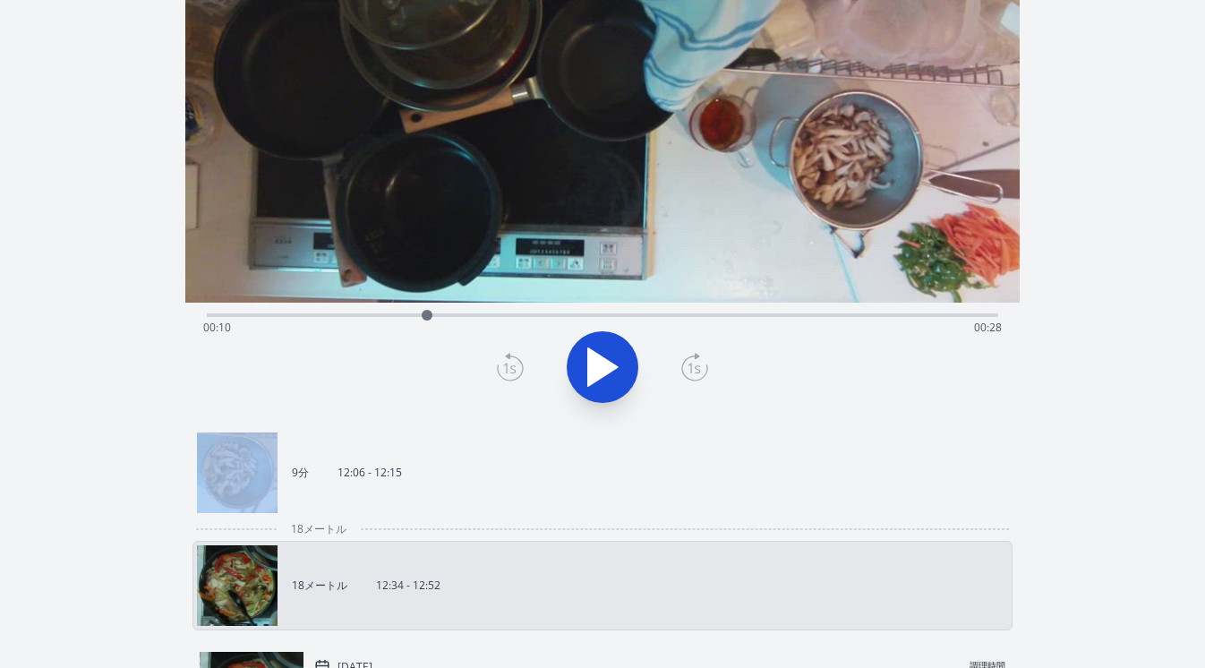
scroll to position [244, 0]
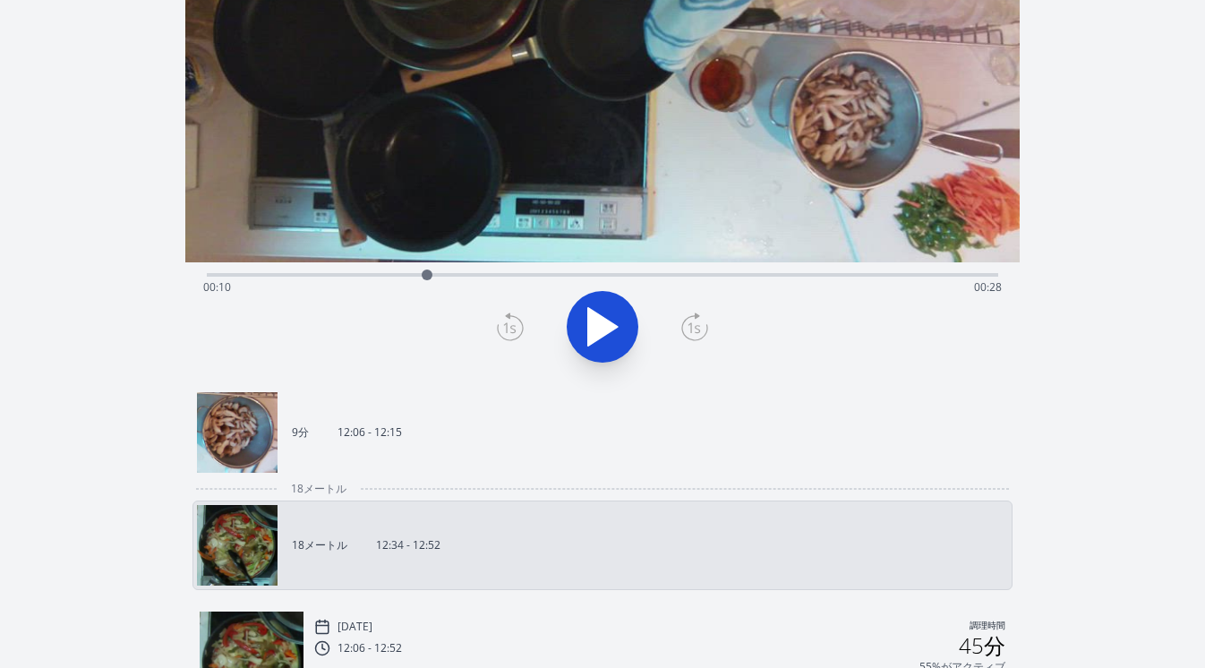
click at [509, 324] on icon at bounding box center [510, 326] width 27 height 29
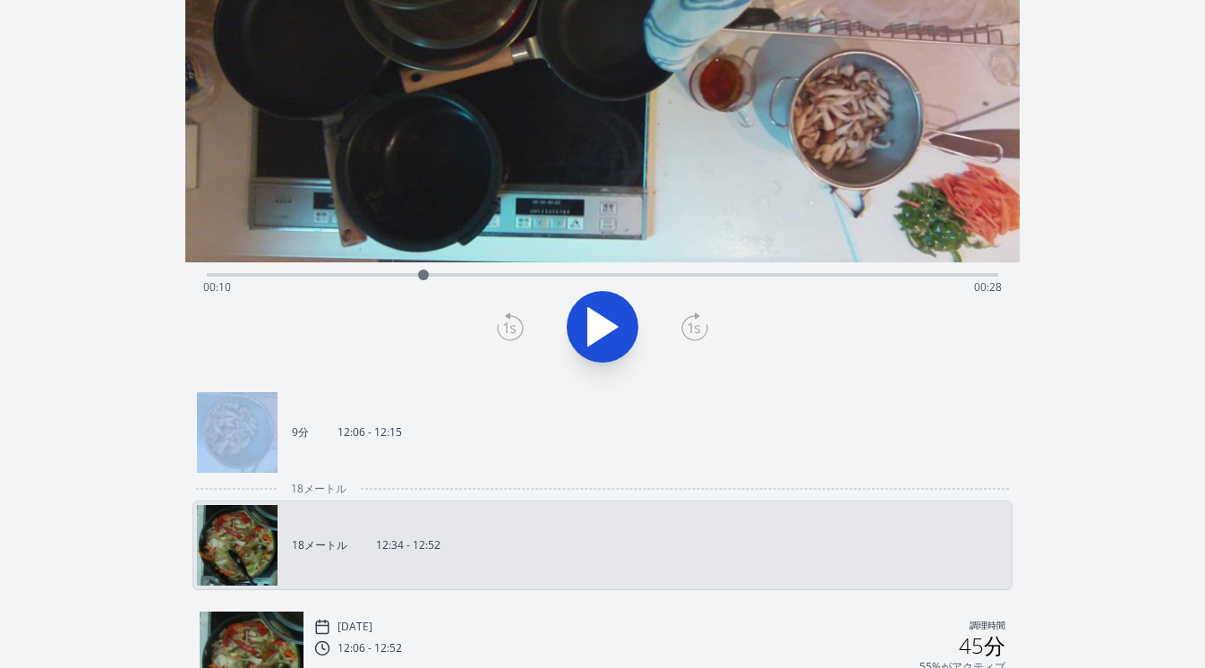
click at [509, 324] on icon at bounding box center [510, 326] width 27 height 29
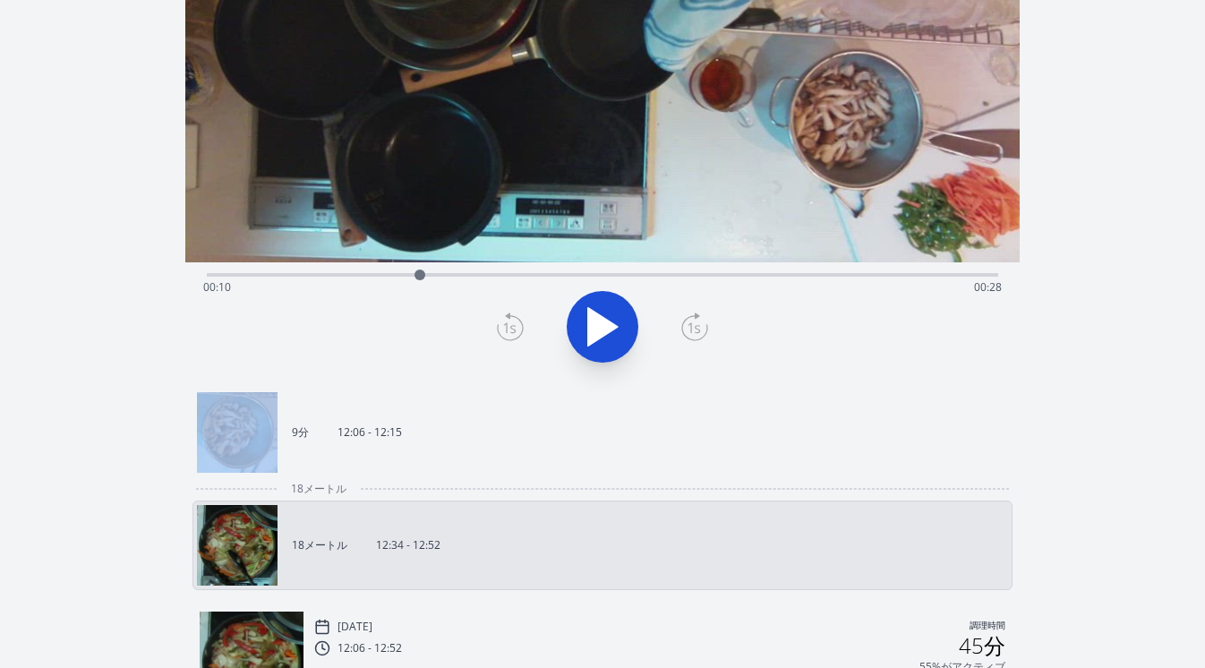
click at [509, 324] on icon at bounding box center [510, 326] width 27 height 29
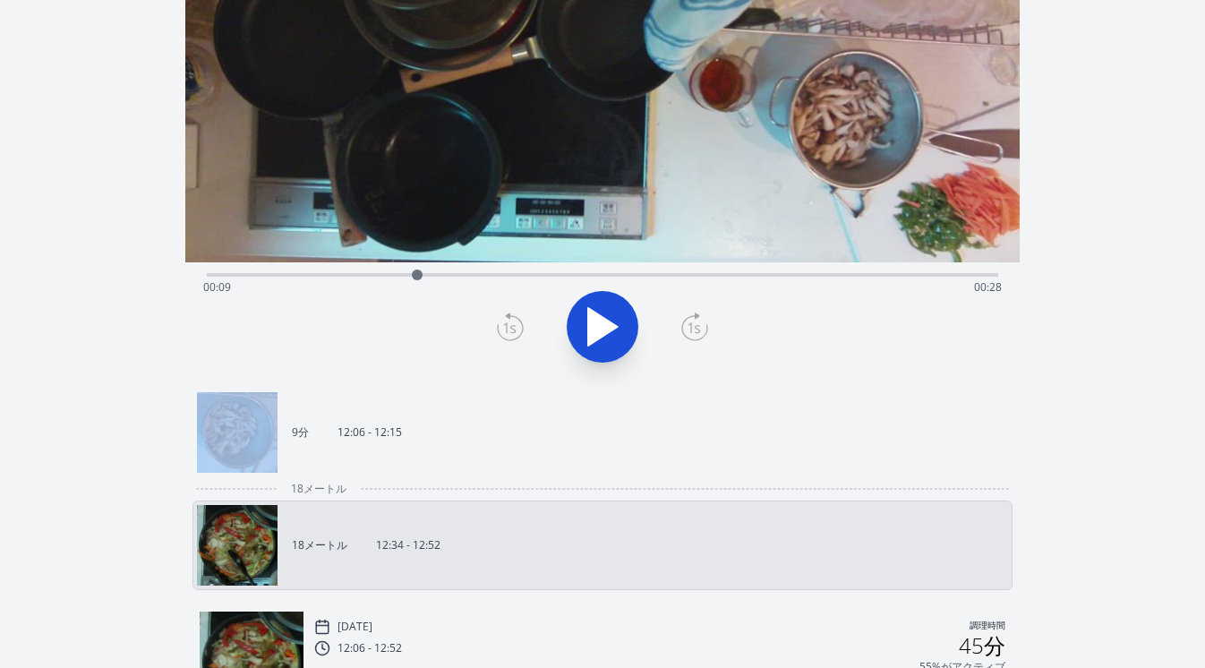
click at [509, 324] on icon at bounding box center [510, 326] width 27 height 29
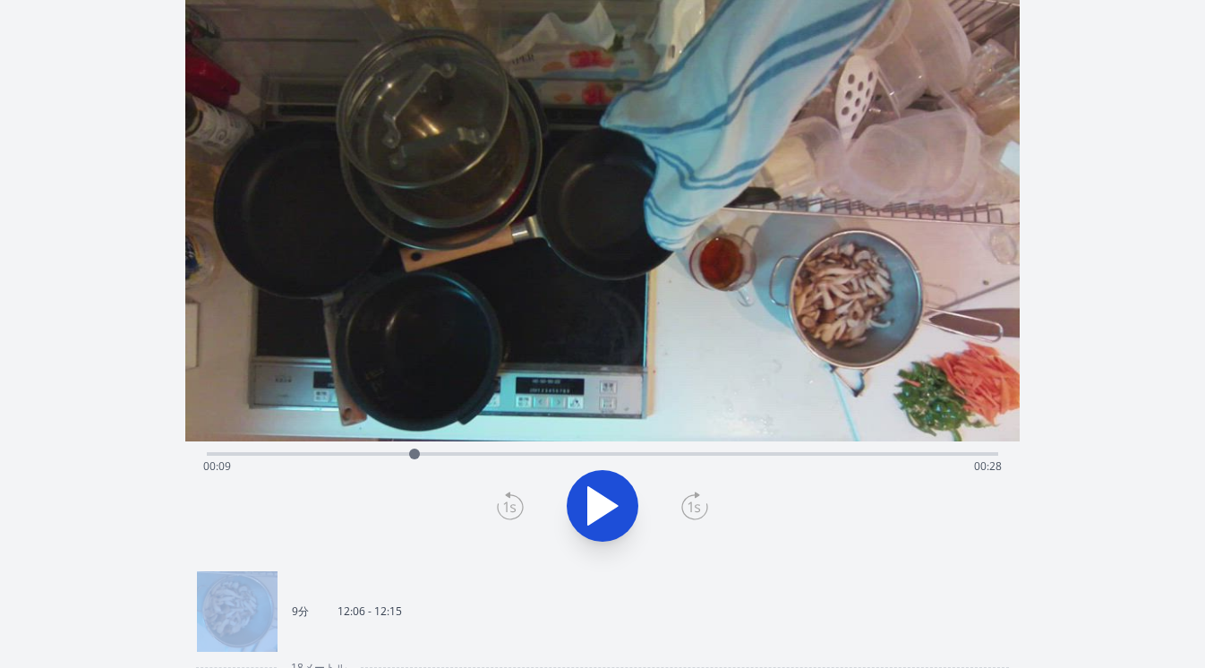
scroll to position [0, 0]
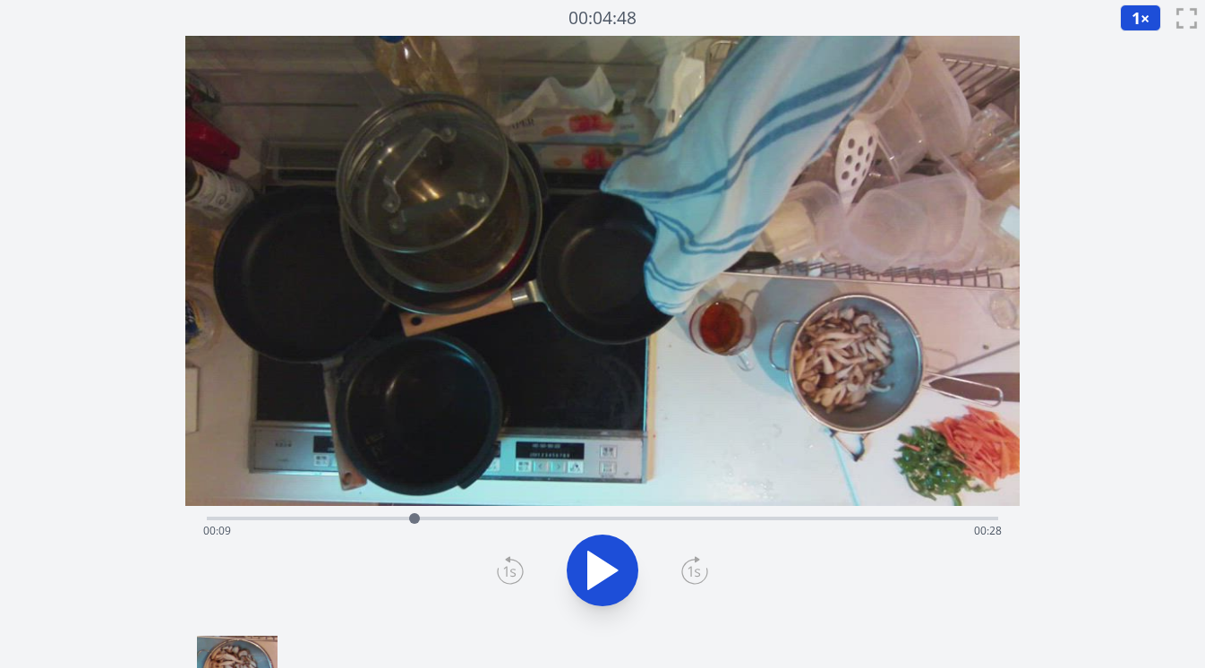
click at [507, 561] on icon at bounding box center [510, 570] width 27 height 29
click at [690, 569] on icon at bounding box center [694, 570] width 27 height 29
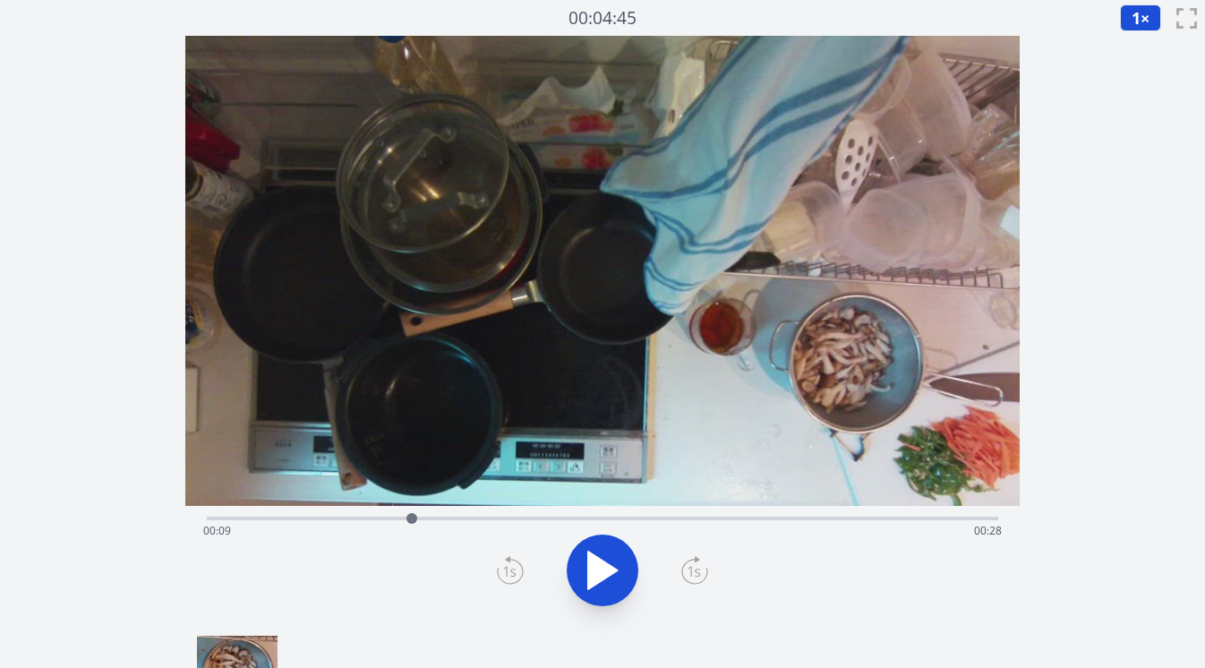
click at [690, 569] on icon at bounding box center [694, 570] width 27 height 29
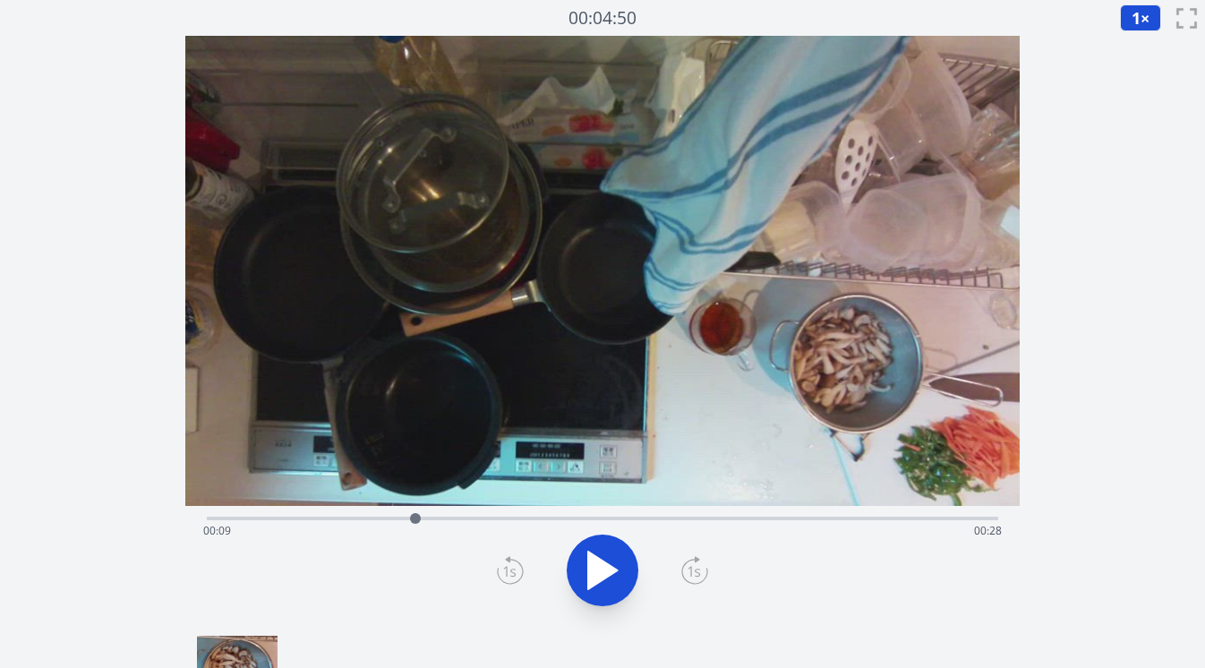
click at [690, 569] on icon at bounding box center [694, 570] width 27 height 29
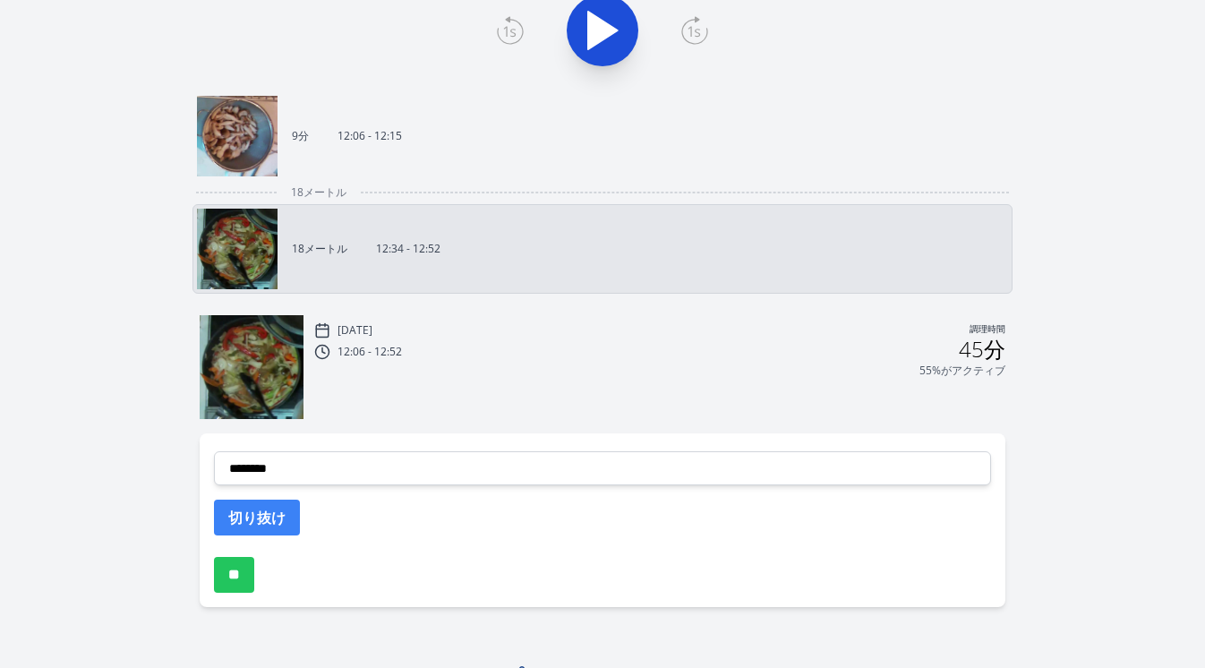
scroll to position [565, 0]
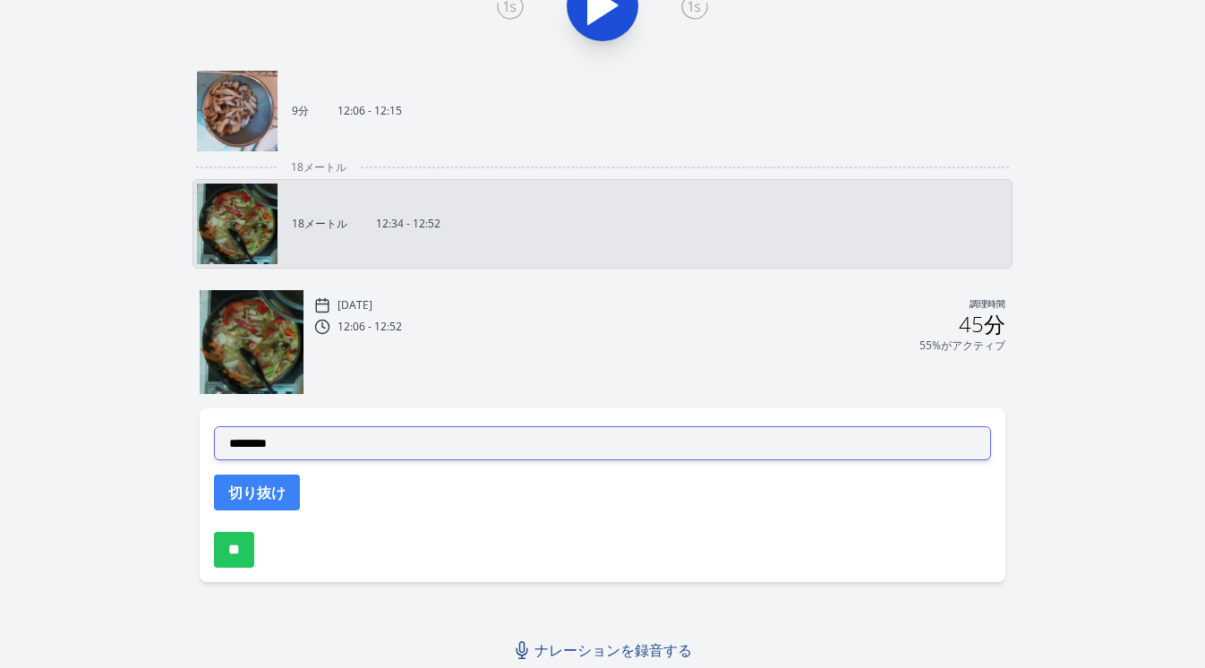
click at [457, 447] on select "**********" at bounding box center [603, 443] width 778 height 34
select select "**********"
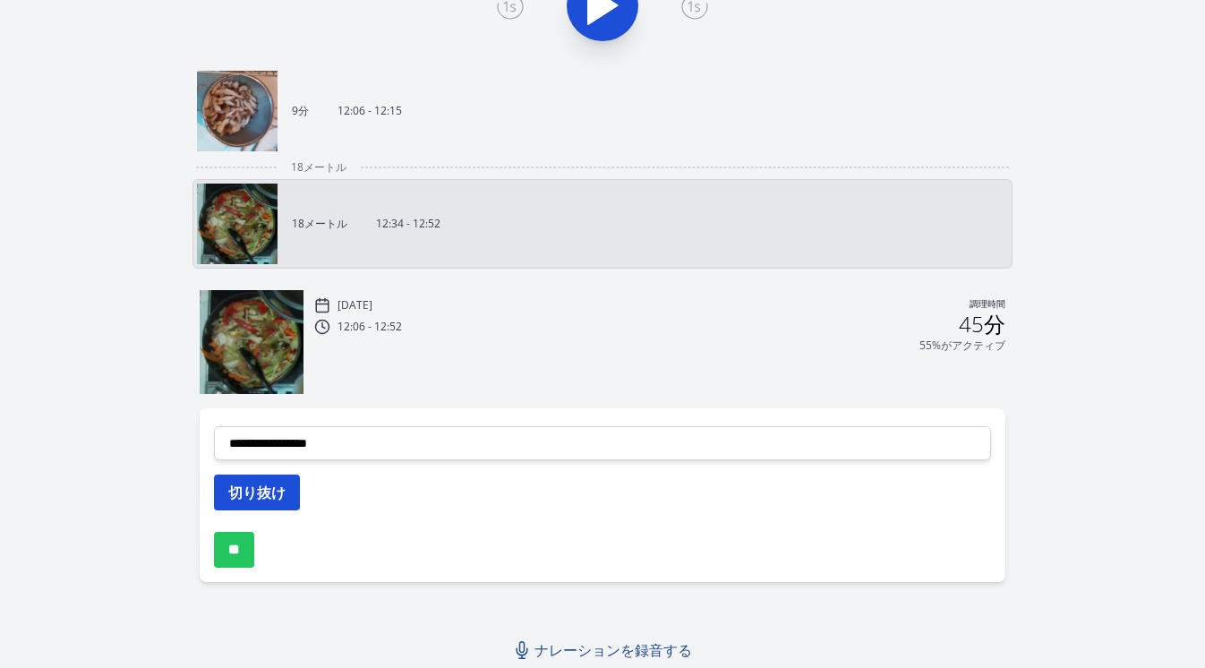
click at [268, 490] on font "切り抜け" at bounding box center [256, 493] width 57 height 20
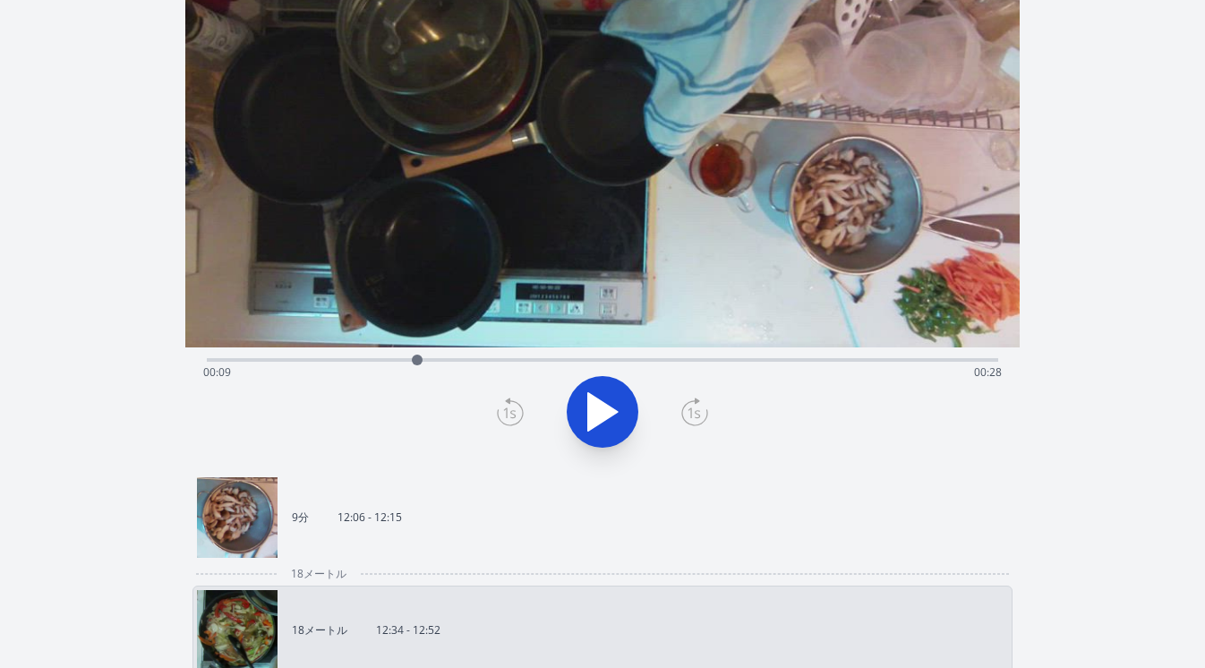
scroll to position [86, 0]
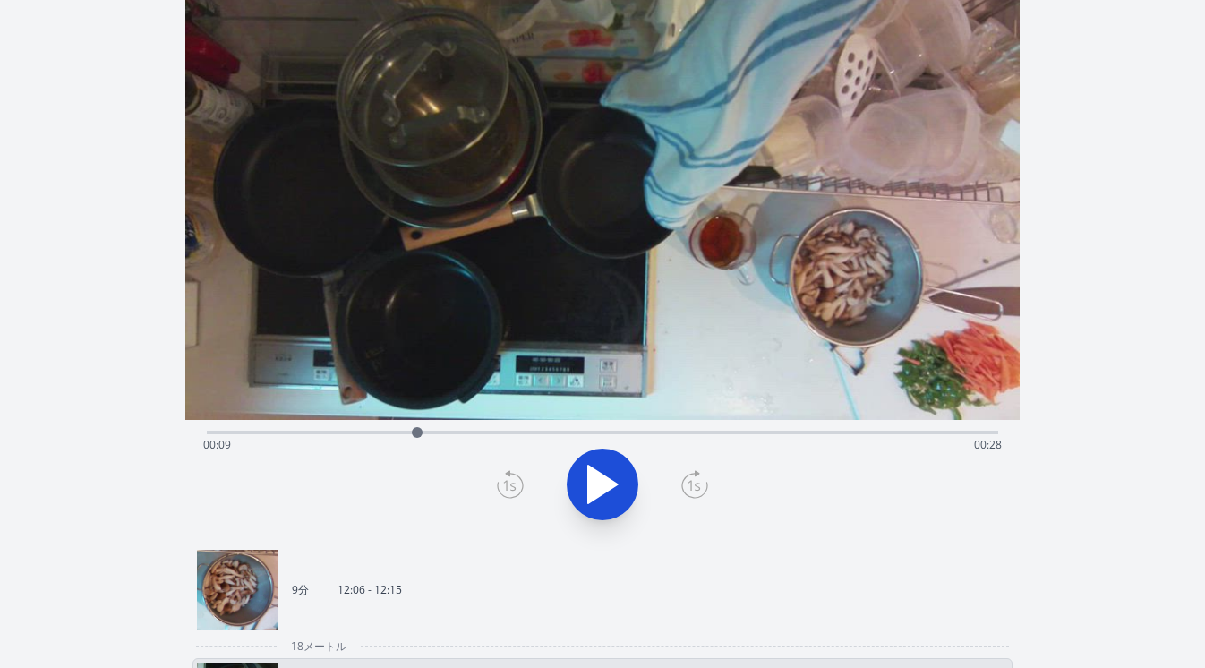
click at [1059, 444] on div "録音を破棄しますか? 一度破棄すると回復できなくなります。 キャンセル 記録を破棄 00:04:52 1 × 0.25× 0.5× 1× 1.5倍 2× fu…" at bounding box center [602, 552] width 1205 height 1276
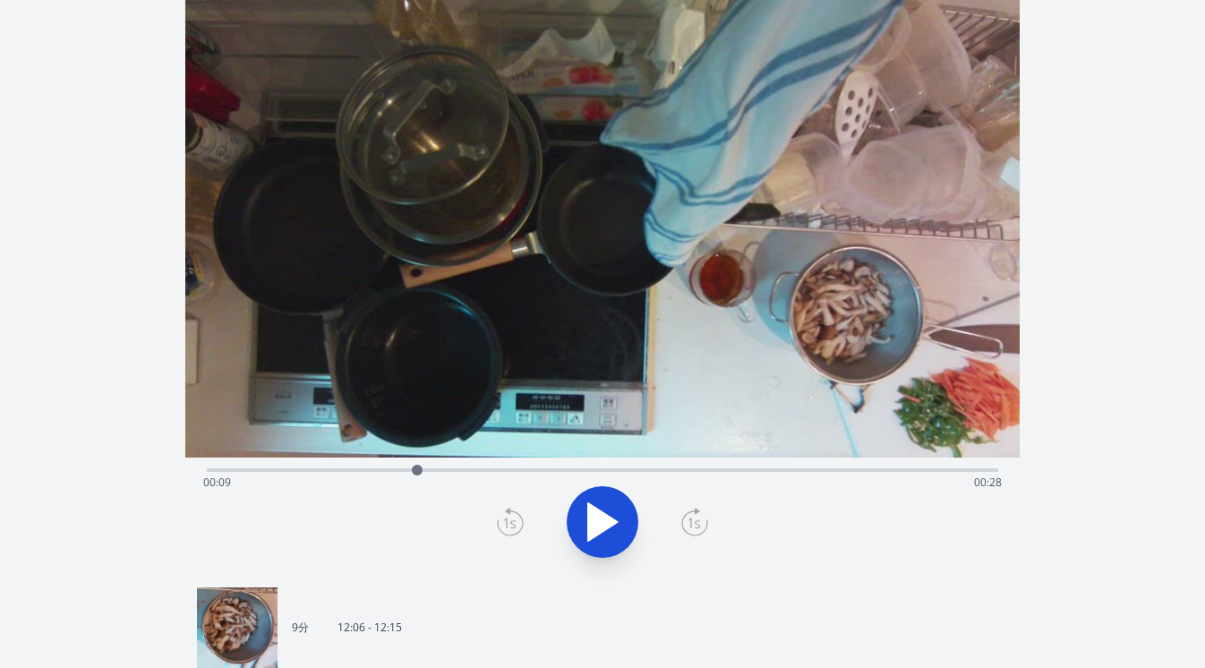
scroll to position [0, 0]
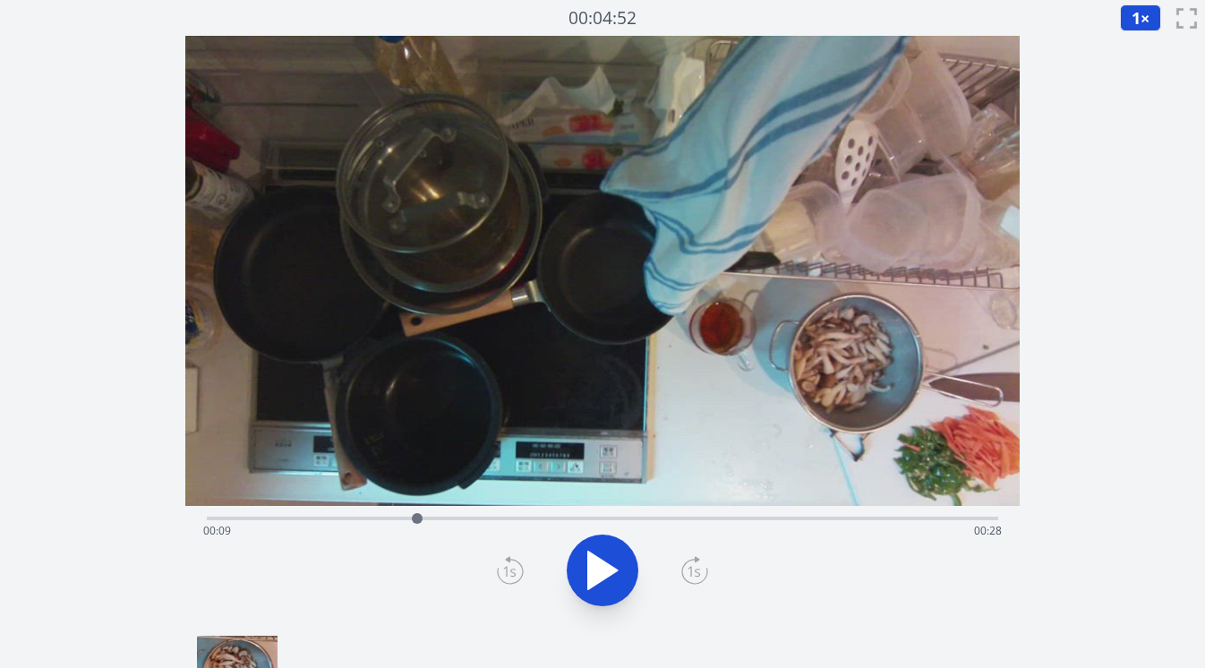
click at [614, 575] on icon at bounding box center [603, 570] width 50 height 50
click at [614, 575] on icon at bounding box center [612, 570] width 10 height 39
click at [498, 572] on icon at bounding box center [510, 571] width 25 height 24
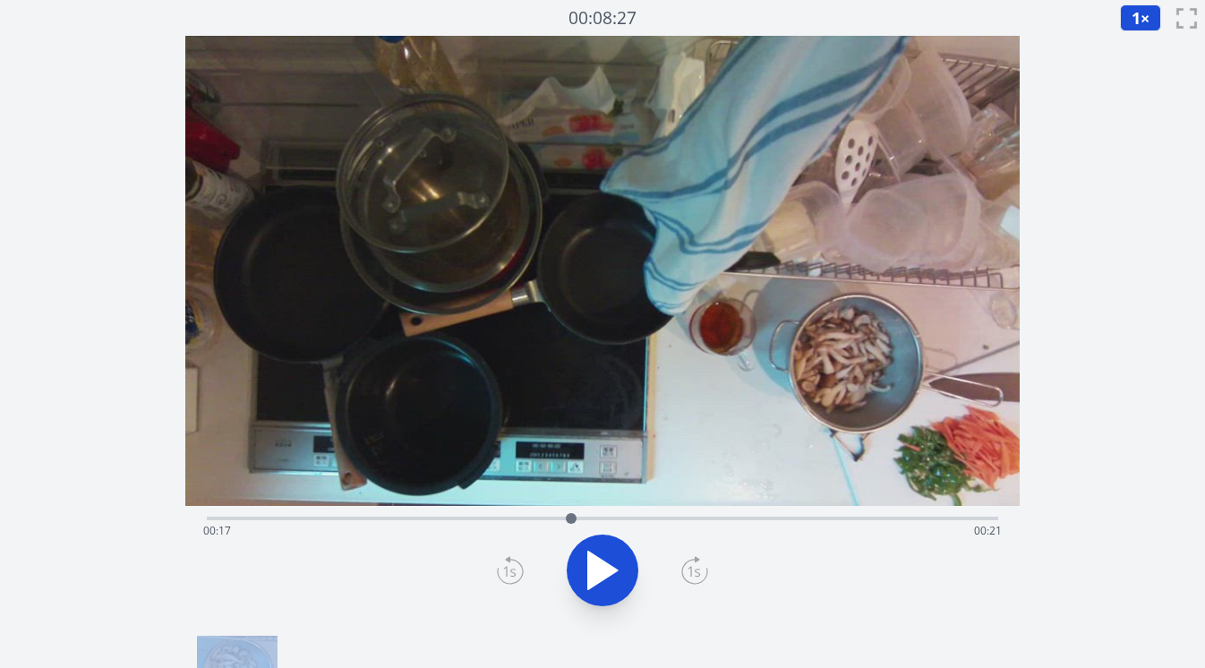
click at [498, 572] on icon at bounding box center [510, 571] width 25 height 24
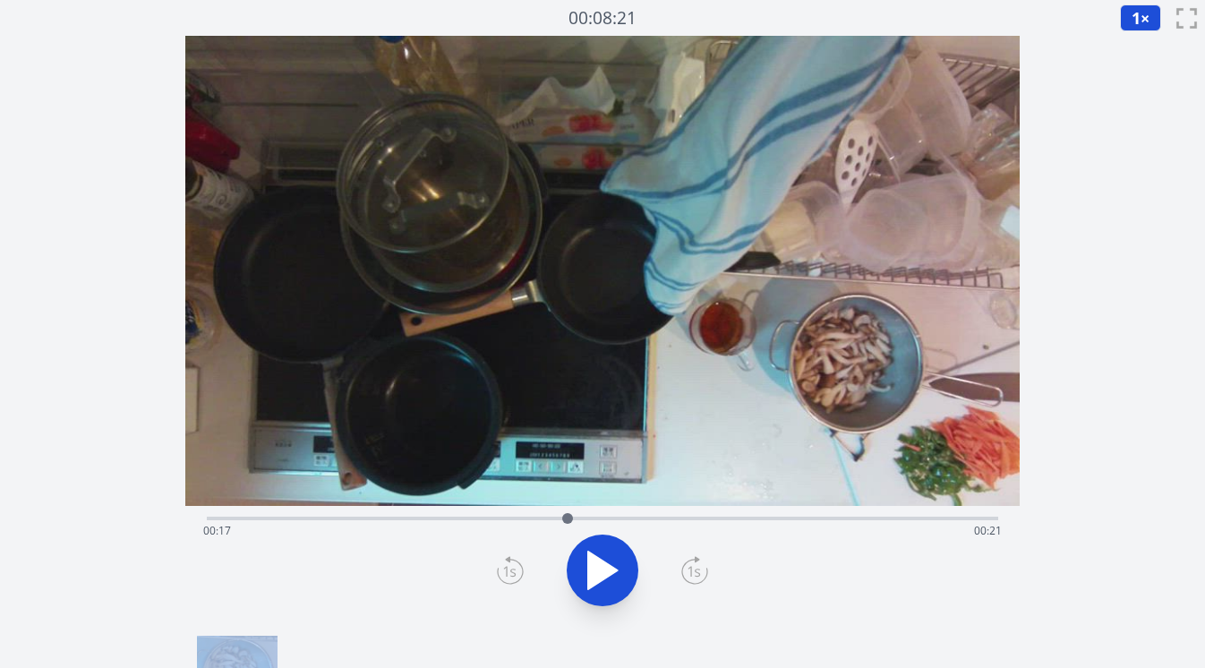
click at [498, 572] on icon at bounding box center [510, 571] width 25 height 24
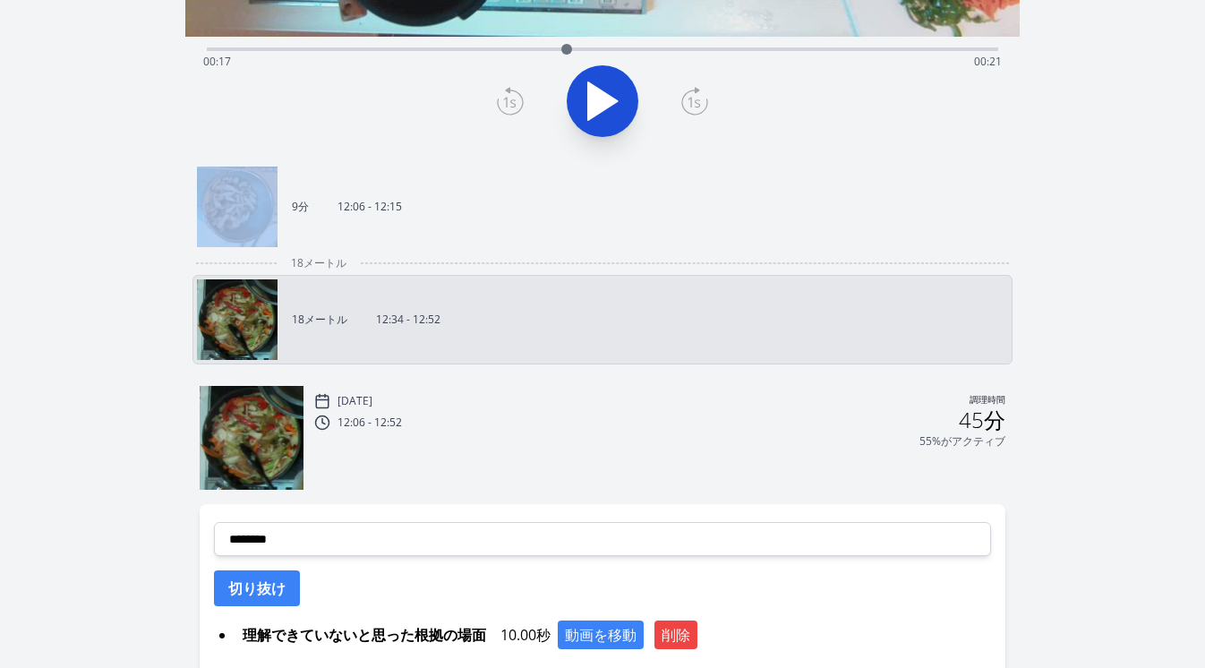
scroll to position [512, 0]
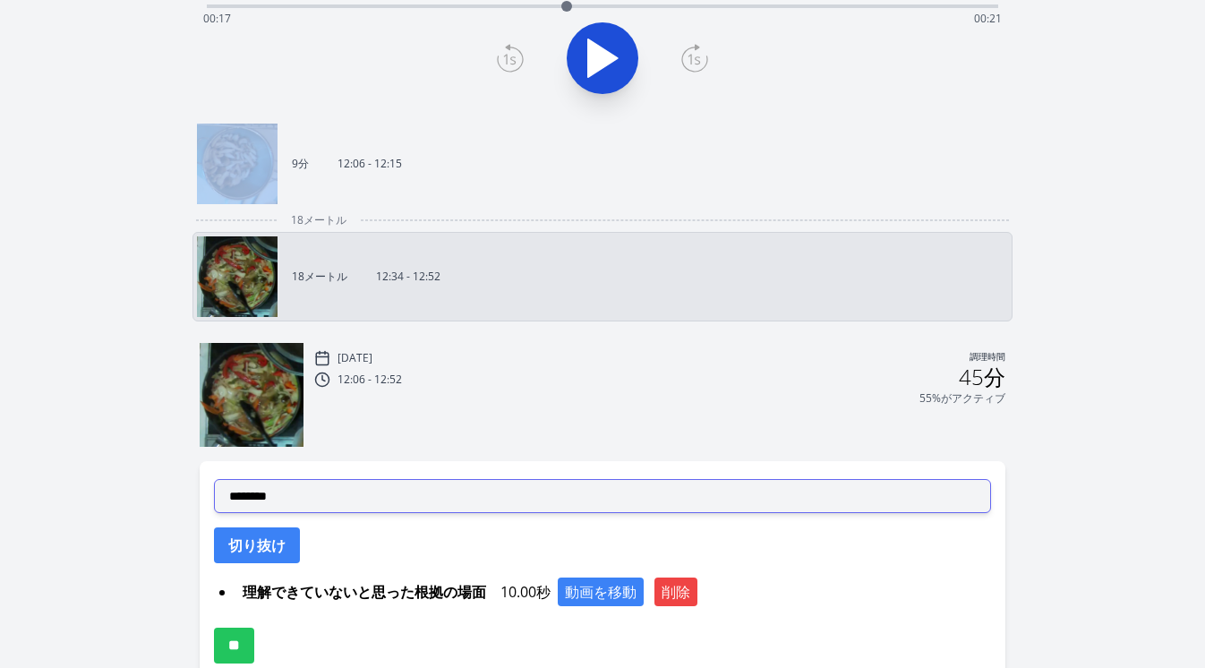
click at [517, 488] on select "**********" at bounding box center [603, 496] width 778 height 34
select select "**********"
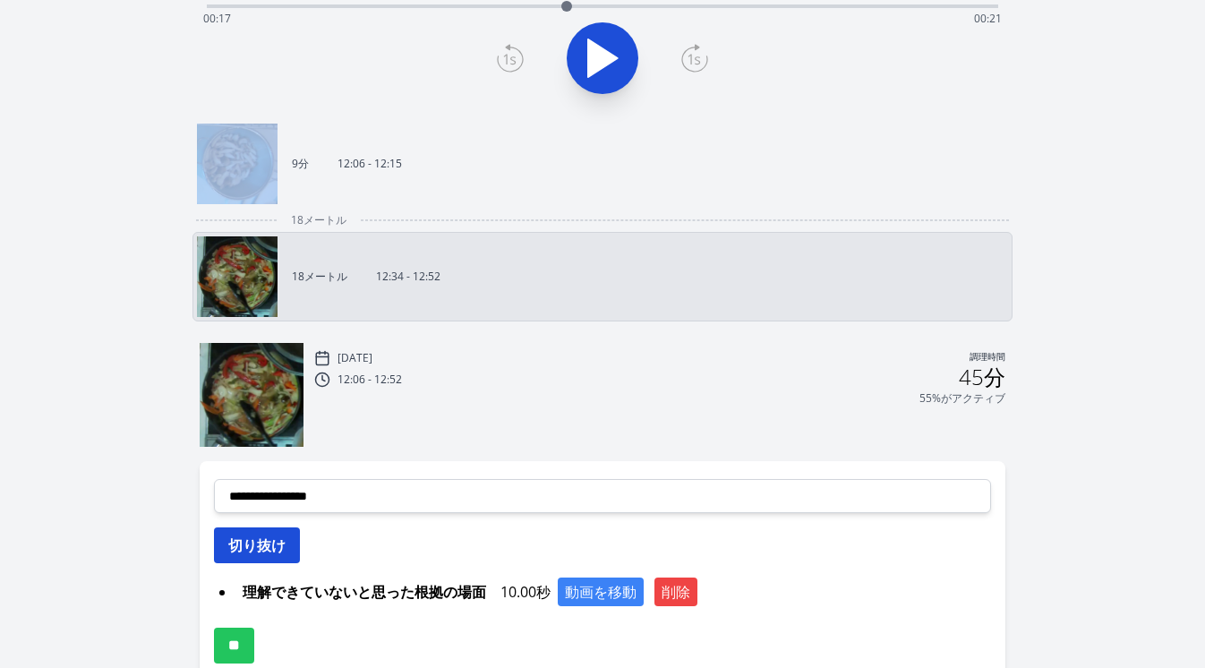
click at [285, 544] on font "切り抜け" at bounding box center [256, 545] width 57 height 20
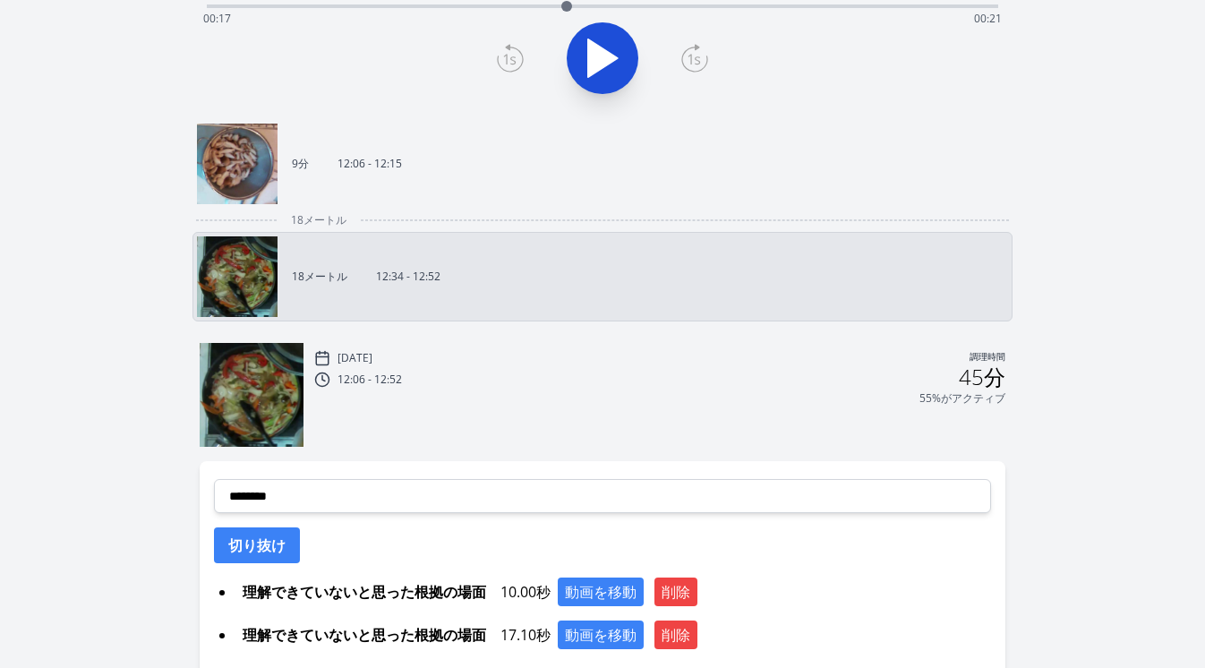
click at [1072, 297] on div "録音を破棄しますか? 一度破棄すると回復できなくなります。 キャンセル 記録を破棄 00:08:20 1 × 0.25× 0.5× 1× 1.5倍 2× fu…" at bounding box center [602, 147] width 1205 height 1319
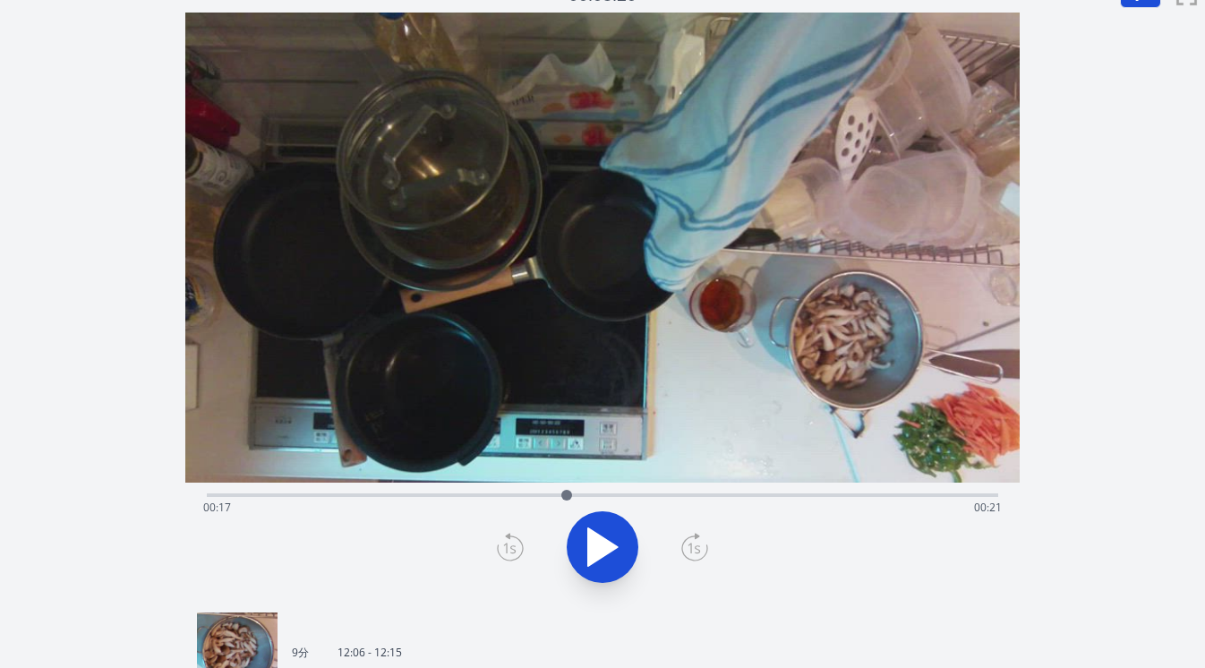
scroll to position [0, 0]
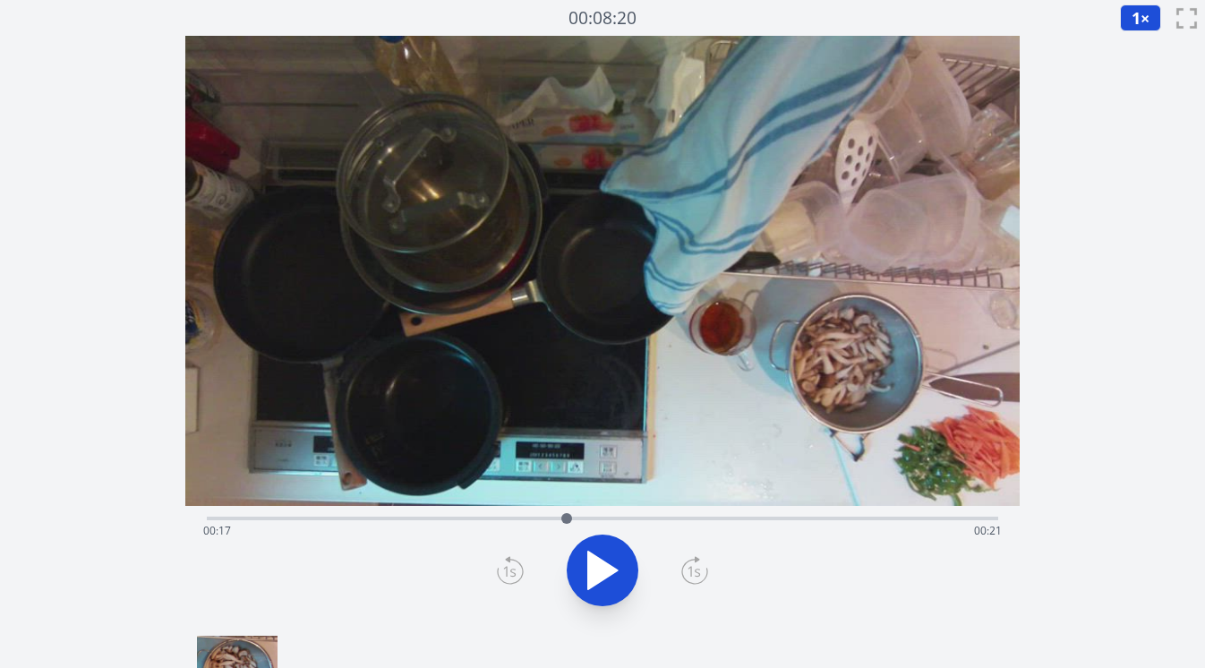
click at [364, 518] on div "経過時間: 00:17 残り時間: 00:21" at bounding box center [603, 531] width 800 height 29
click at [610, 566] on icon at bounding box center [603, 571] width 30 height 38
click at [610, 566] on icon at bounding box center [612, 570] width 10 height 39
click at [619, 515] on div "経過時間: 00:08 残り時間: 00:30" at bounding box center [603, 516] width 792 height 21
click at [585, 515] on div "経過時間: 00:19 残り時間: 00:19" at bounding box center [603, 516] width 792 height 21
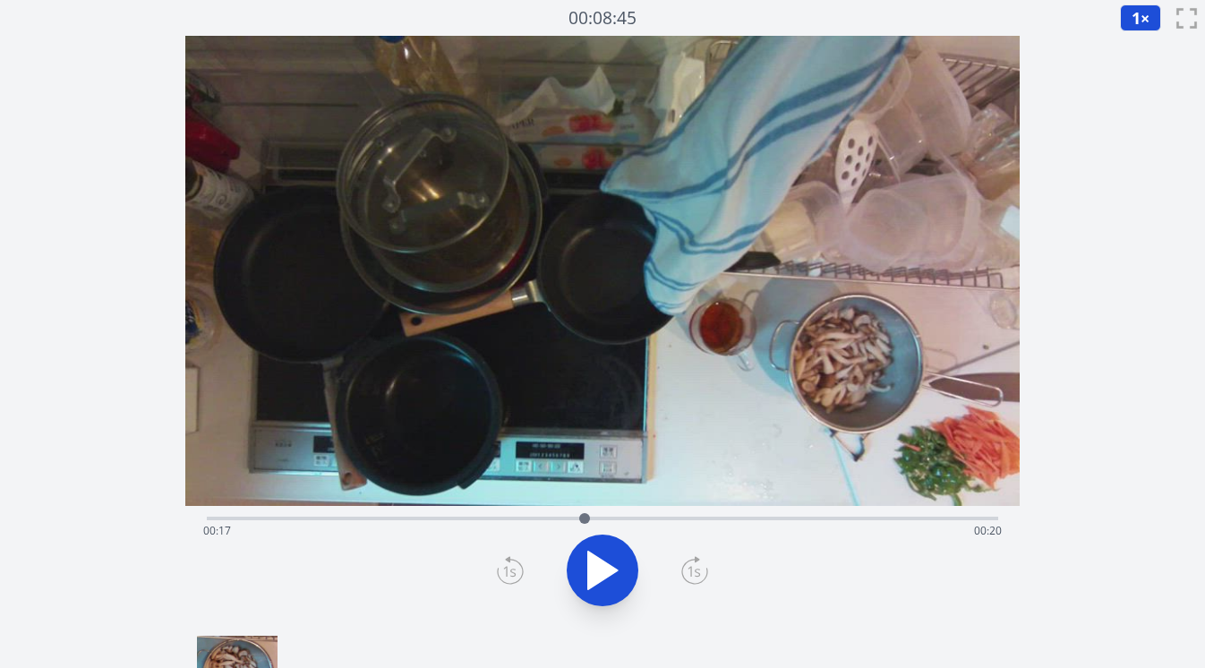
click at [571, 513] on div at bounding box center [584, 518] width 27 height 27
click at [511, 572] on icon at bounding box center [510, 570] width 27 height 29
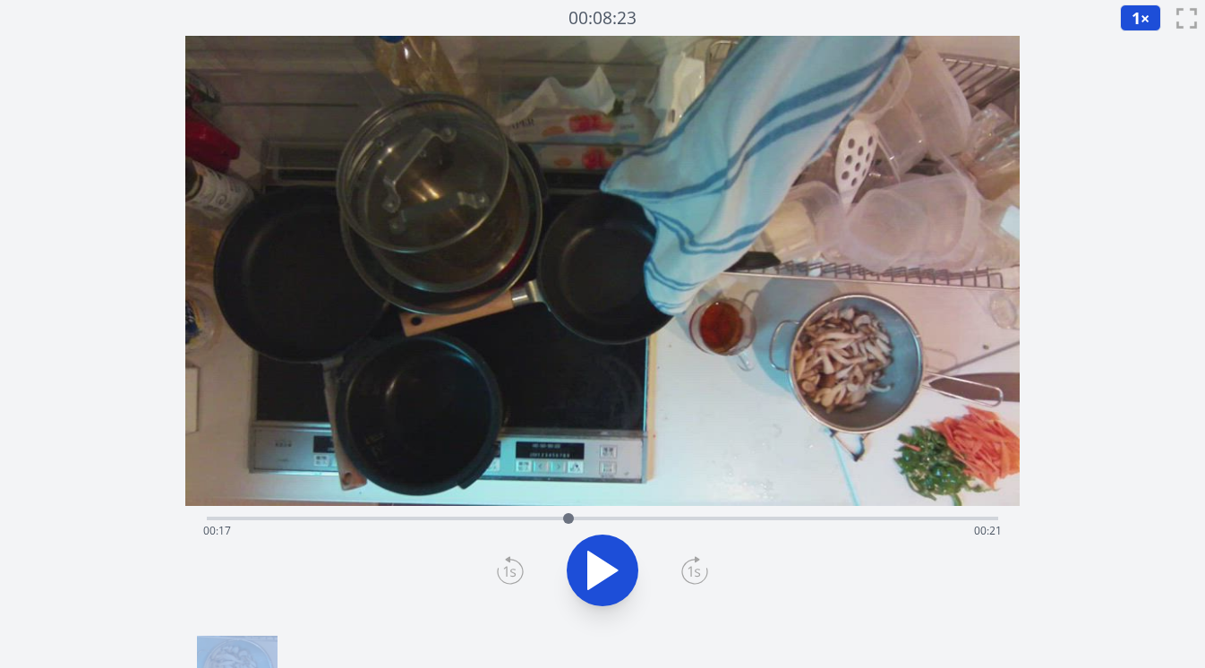
click at [511, 572] on icon at bounding box center [510, 570] width 27 height 29
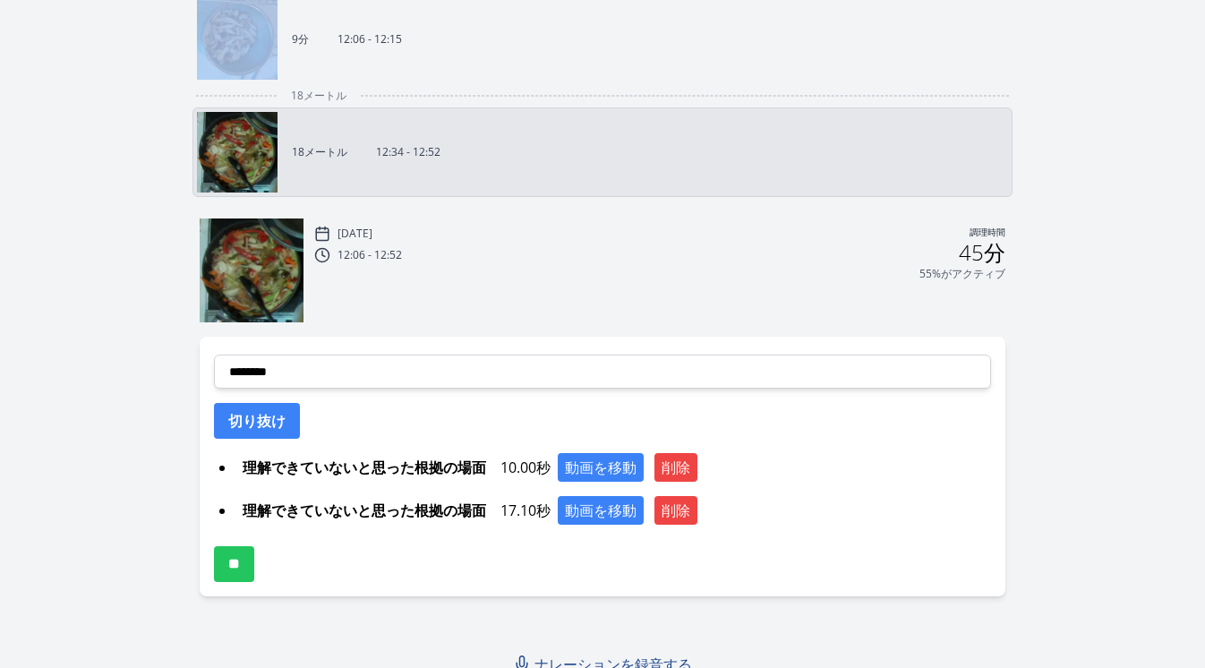
scroll to position [651, 0]
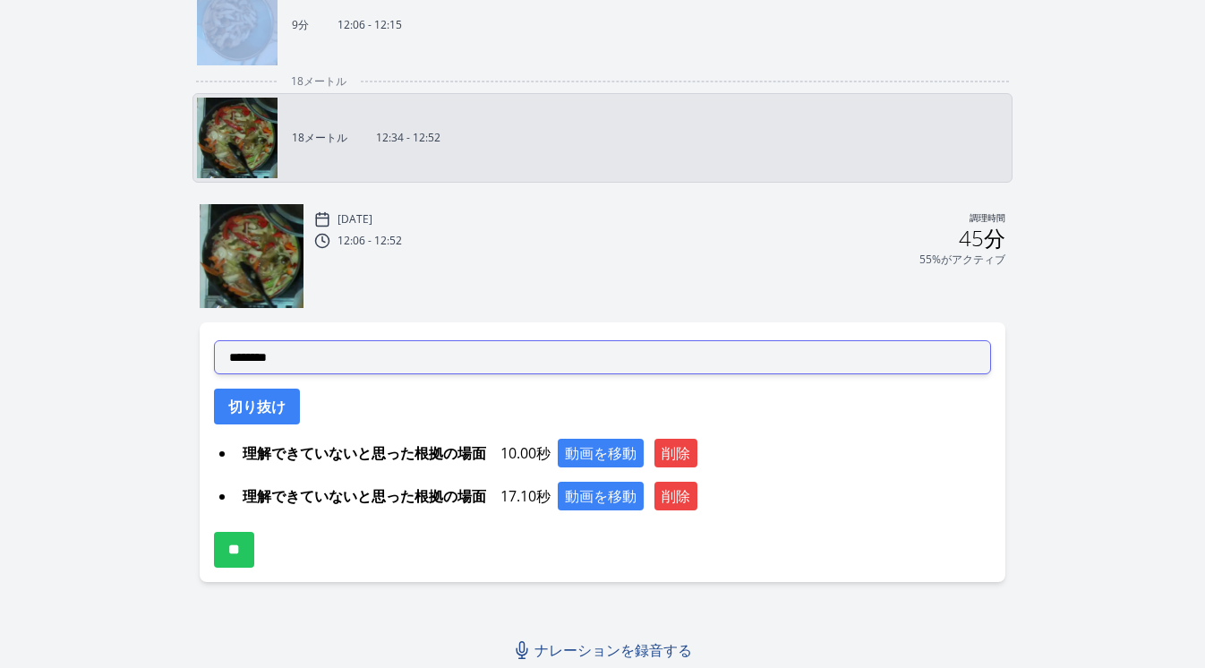
click at [557, 360] on select "**********" at bounding box center [603, 357] width 778 height 34
select select "**********"
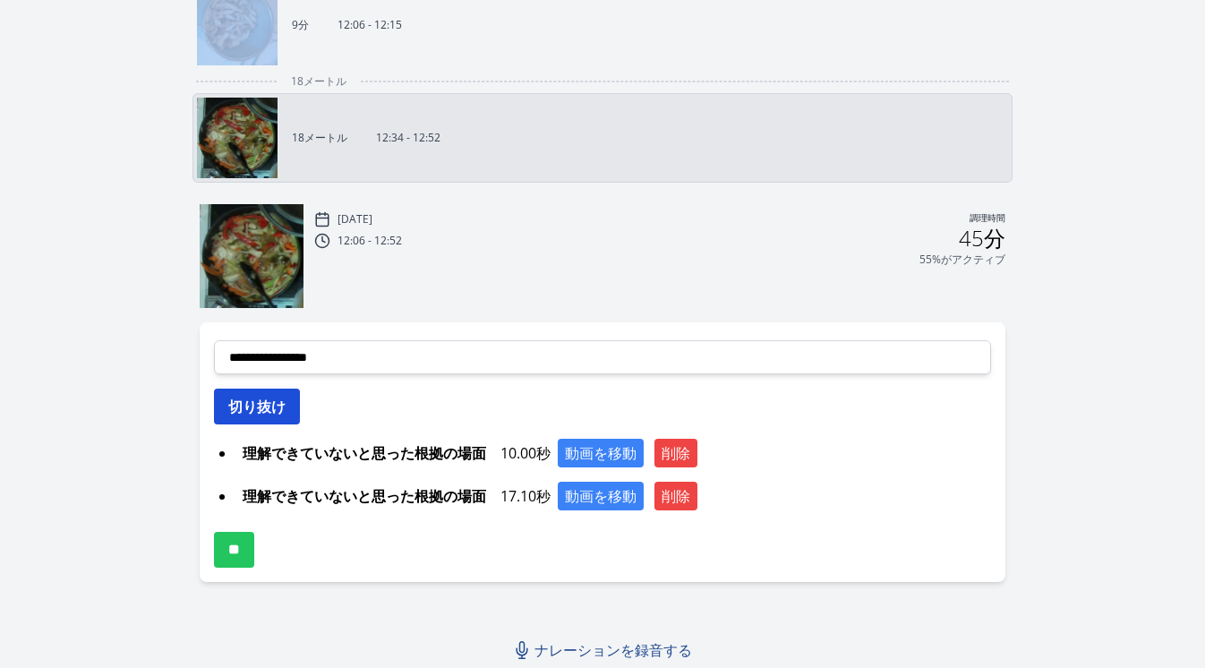
click at [276, 416] on button "切り抜け" at bounding box center [257, 407] width 86 height 36
select select
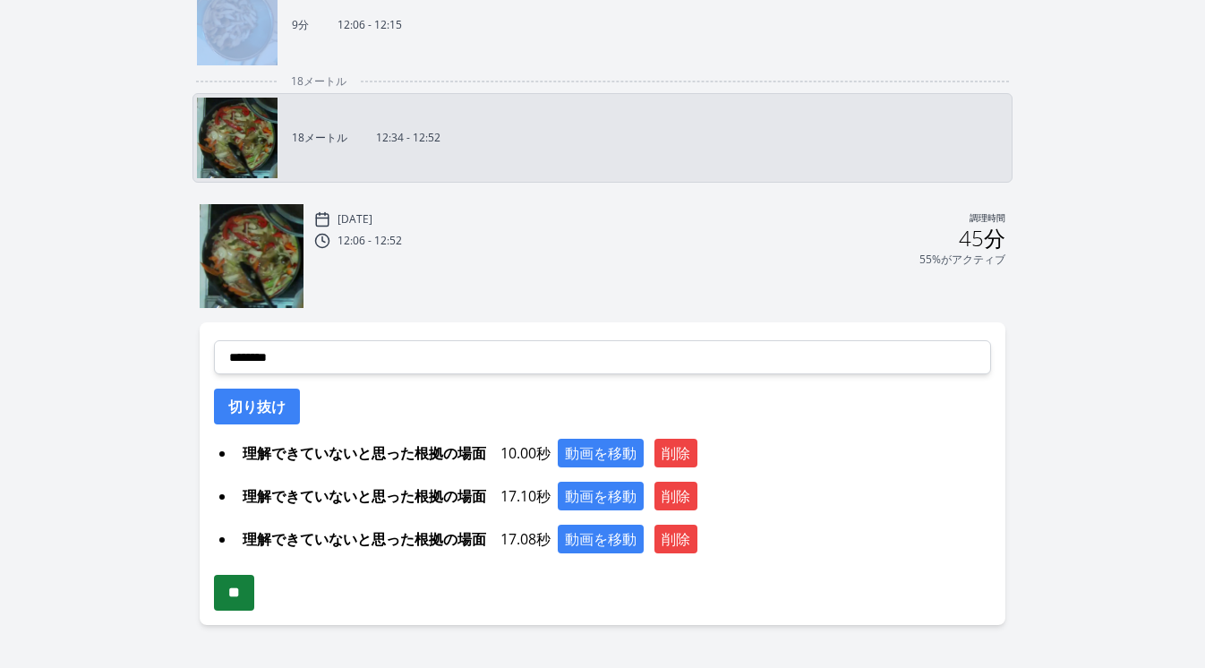
click at [254, 591] on input "**" at bounding box center [234, 593] width 40 height 36
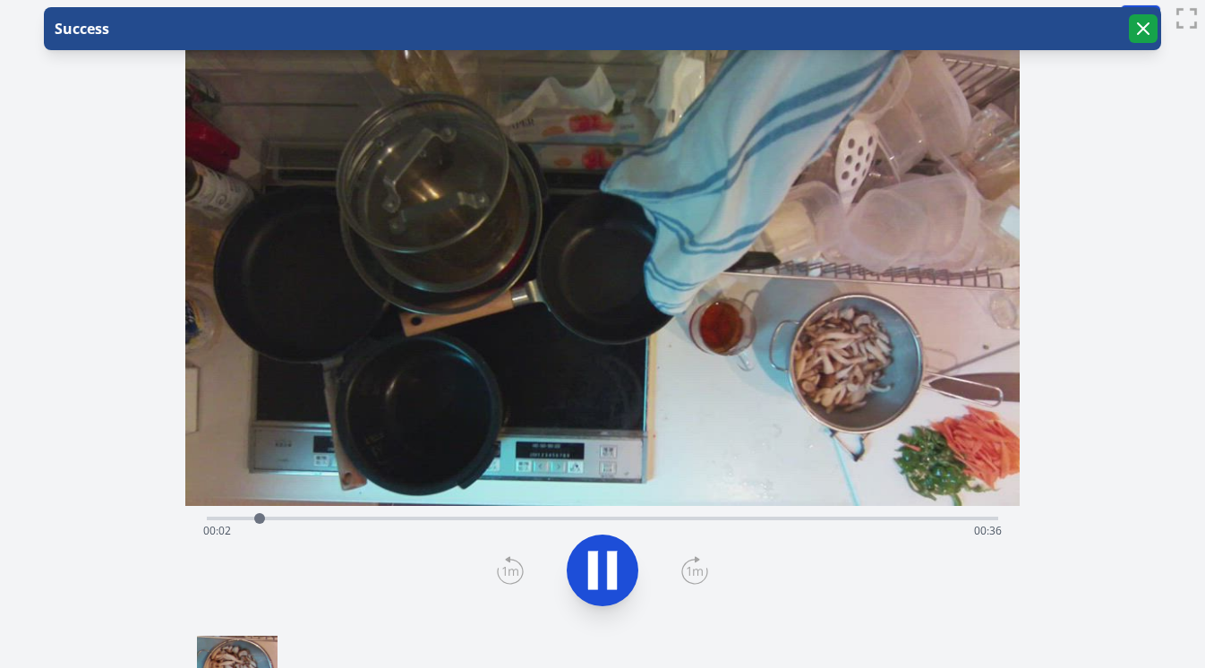
click at [1143, 31] on icon "button" at bounding box center [1143, 28] width 21 height 21
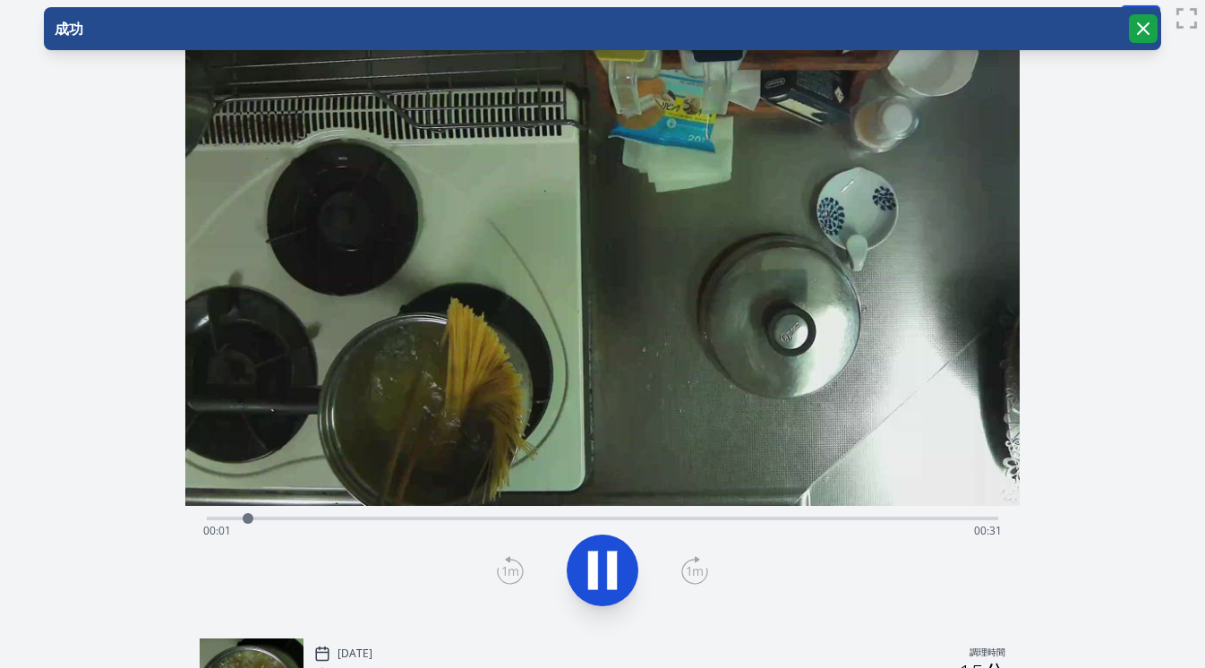
click at [1139, 33] on icon "button" at bounding box center [1143, 28] width 11 height 11
